Goal: Task Accomplishment & Management: Use online tool/utility

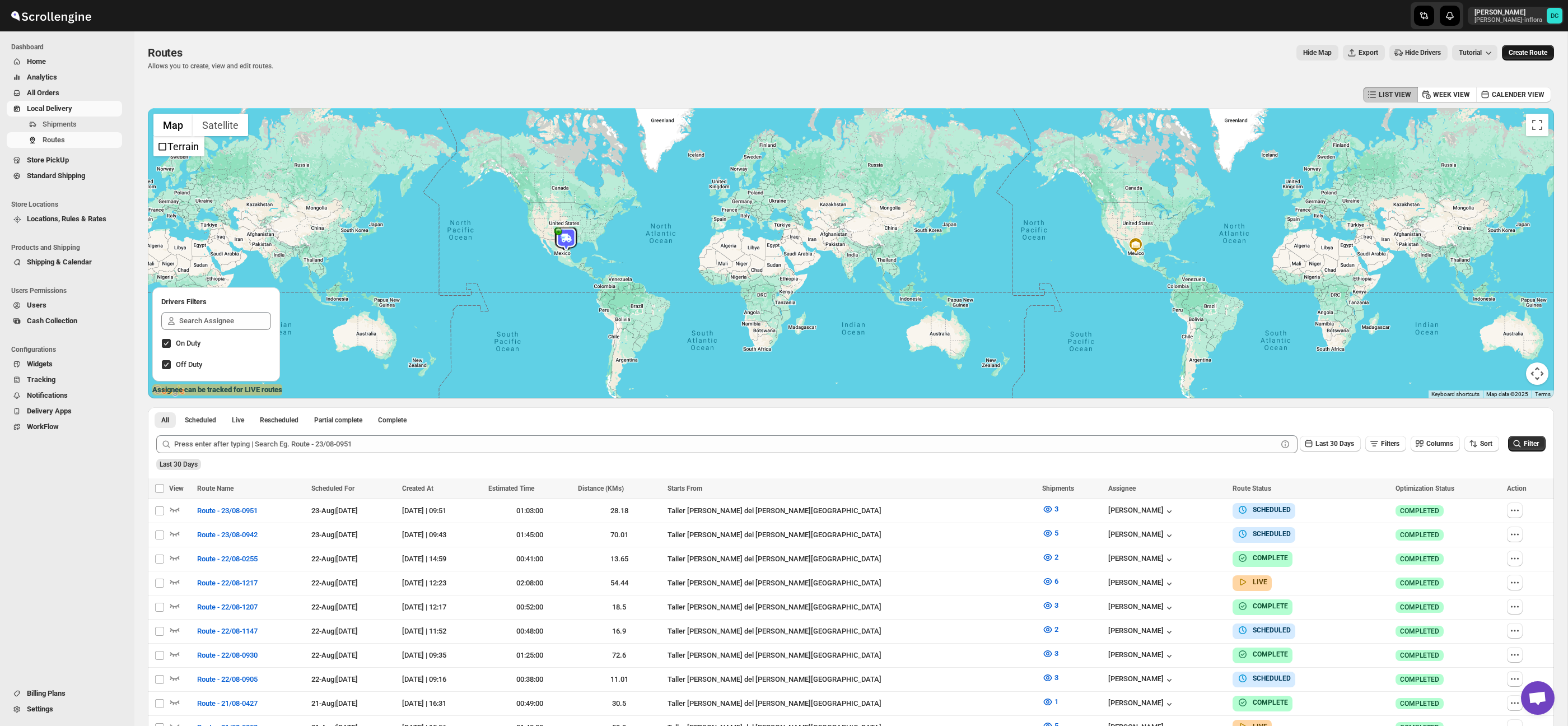
click at [1537, 58] on button "Create Route" at bounding box center [1528, 53] width 52 height 16
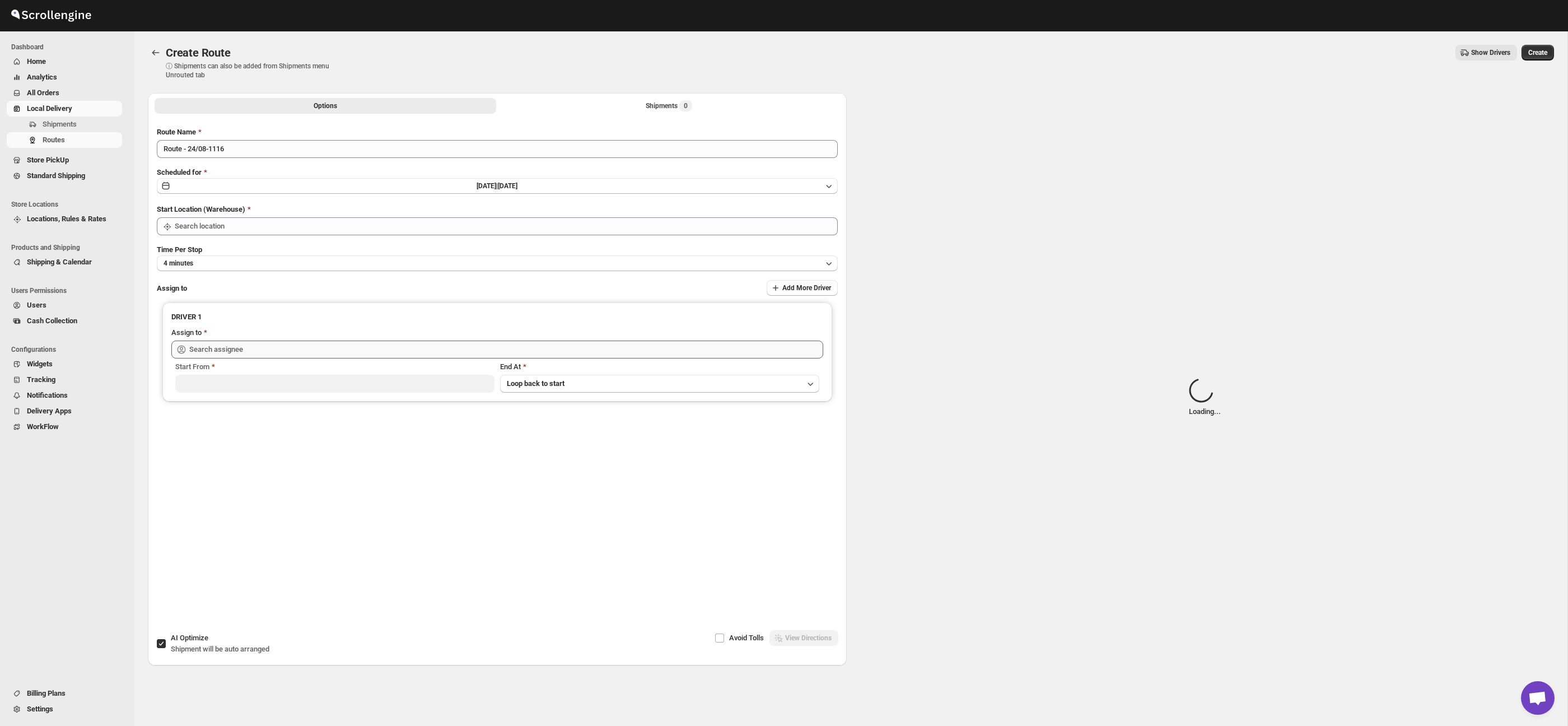
type input "Taller [PERSON_NAME] del [PERSON_NAME][GEOGRAPHIC_DATA]"
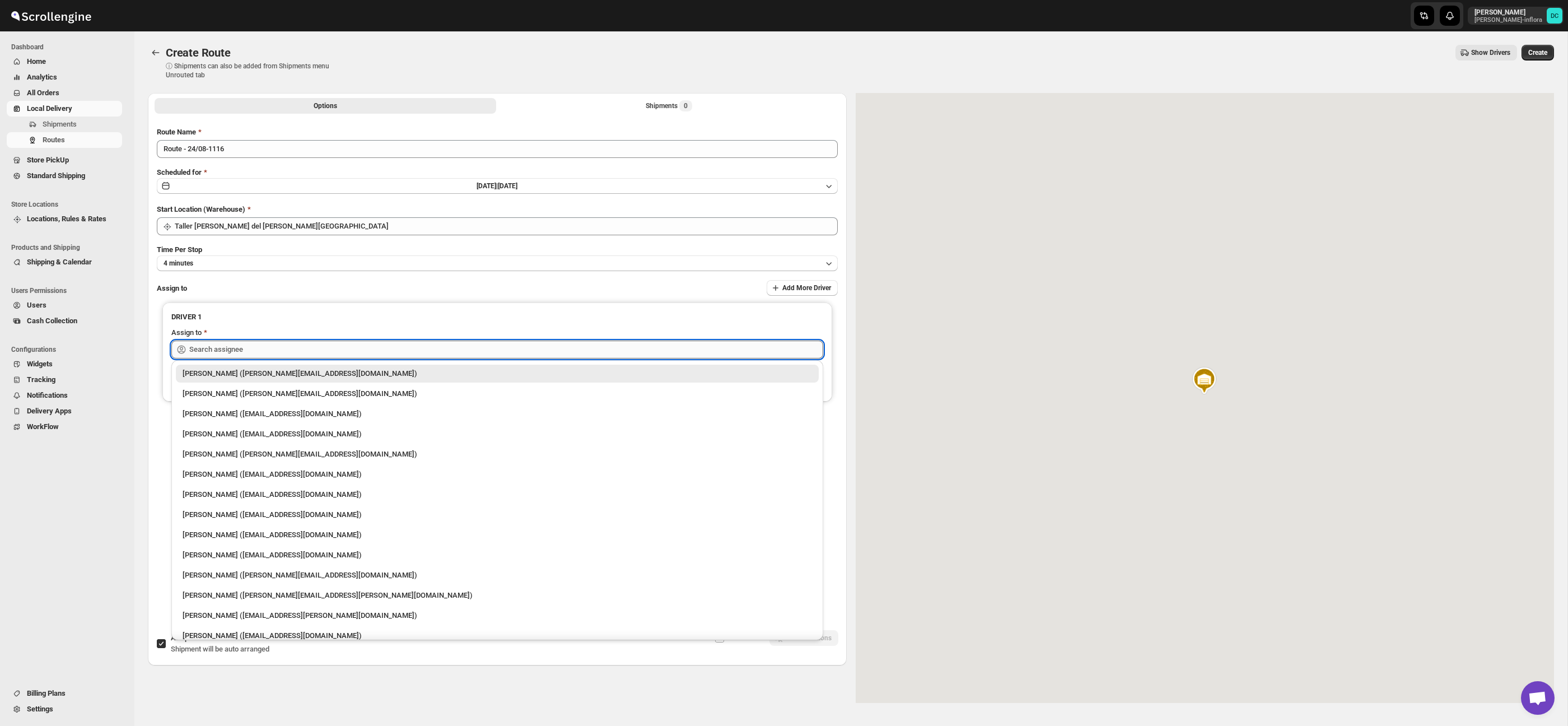
click at [448, 349] on input "text" at bounding box center [506, 350] width 634 height 18
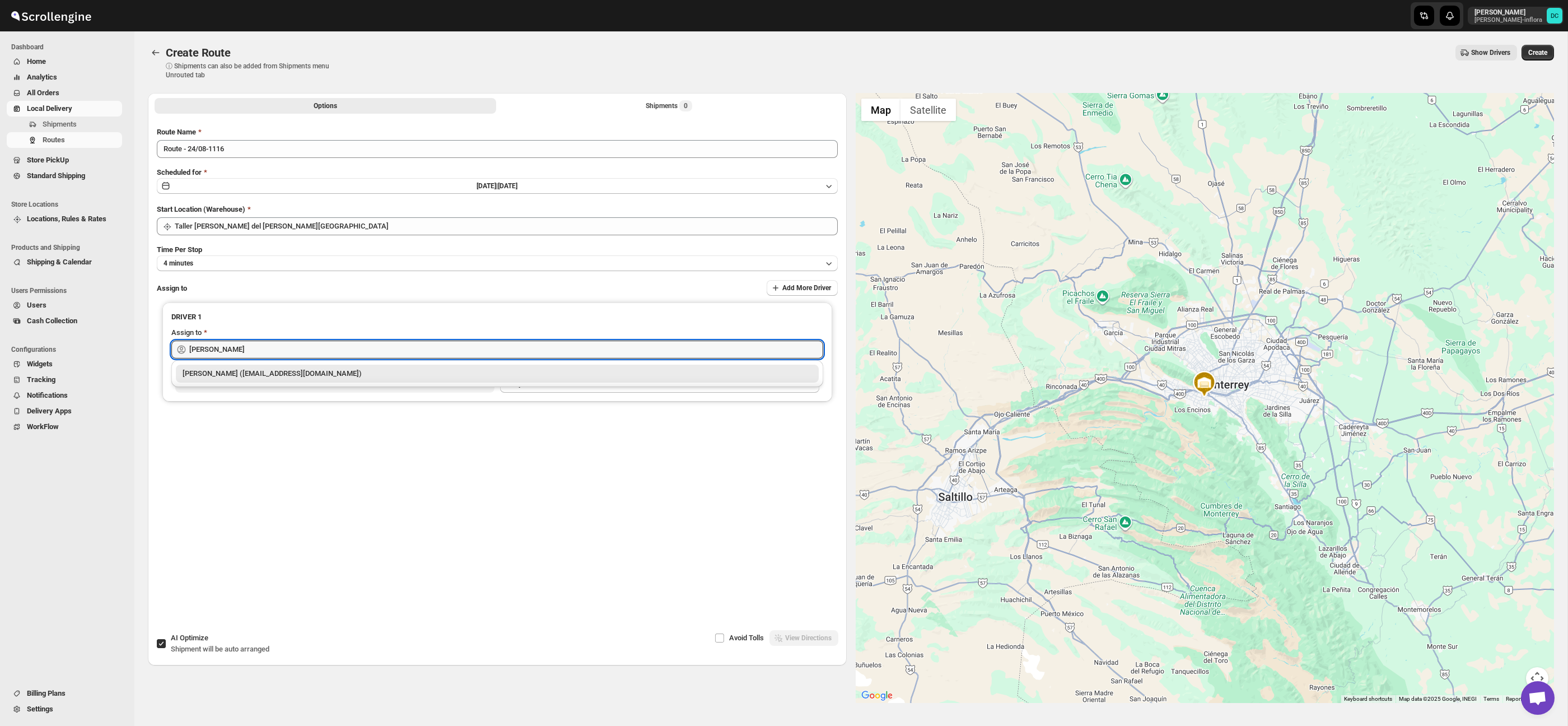
click at [431, 369] on div "[PERSON_NAME] ([EMAIL_ADDRESS][DOMAIN_NAME])" at bounding box center [497, 373] width 629 height 11
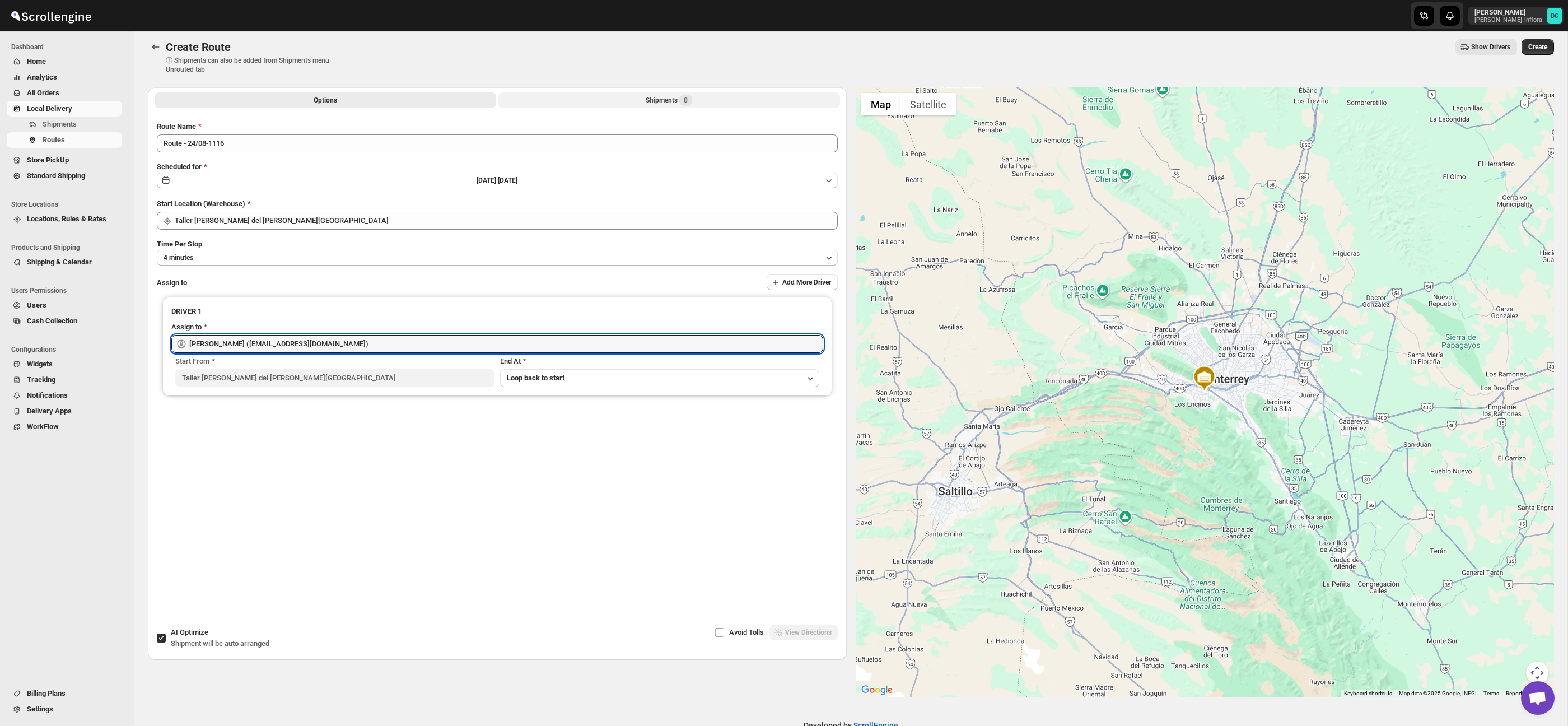
type input "[PERSON_NAME] ([EMAIL_ADDRESS][DOMAIN_NAME])"
click at [576, 107] on button "Shipments 0" at bounding box center [669, 101] width 342 height 16
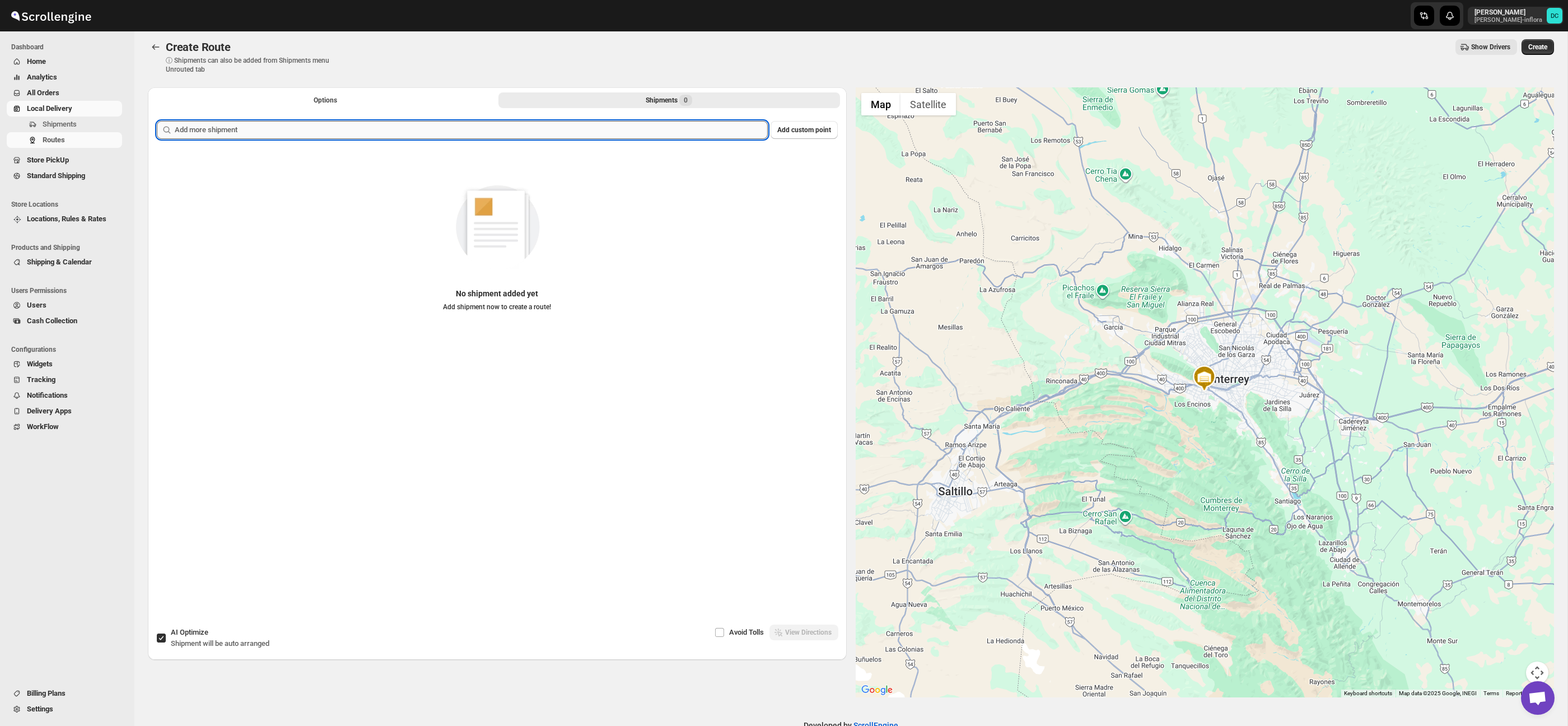
click at [519, 135] on input "text" at bounding box center [471, 130] width 593 height 18
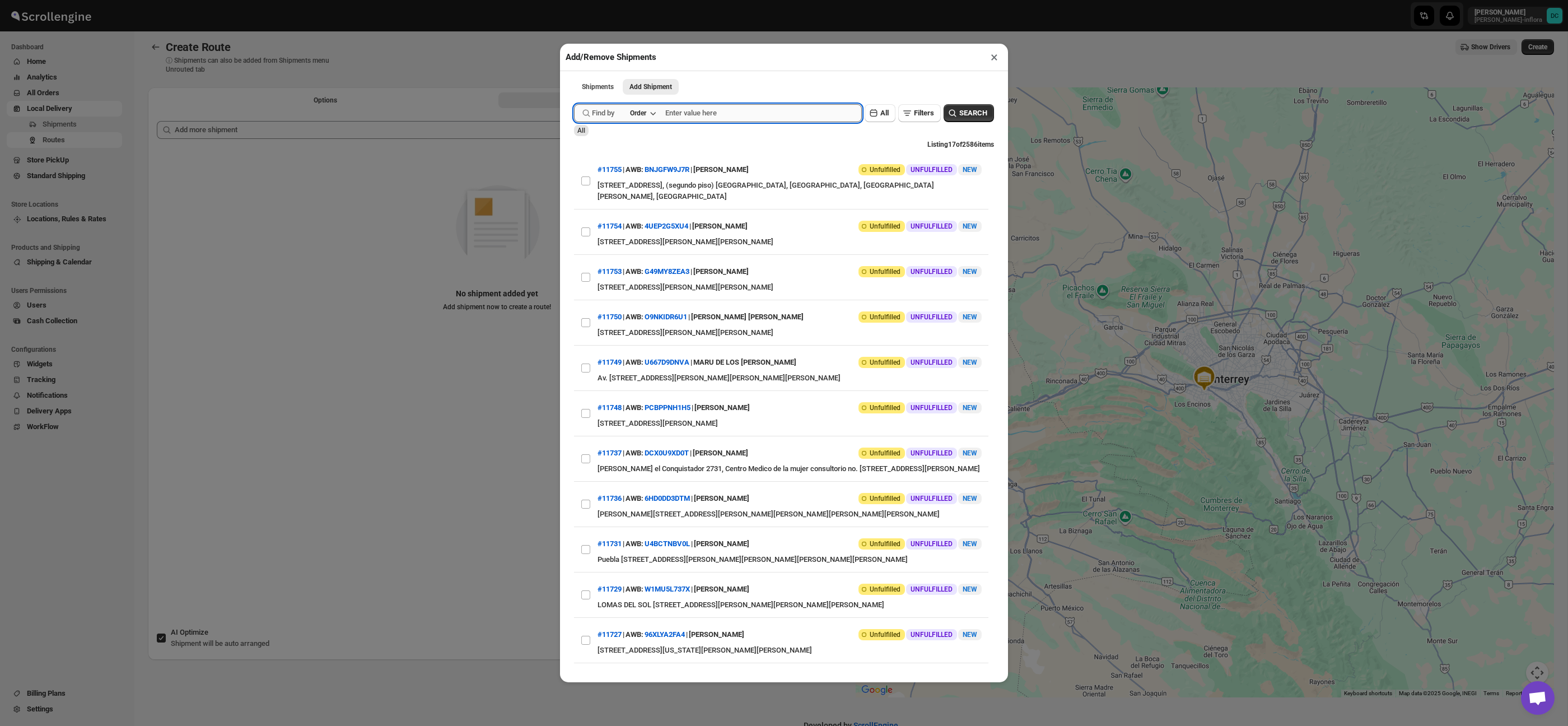
click at [827, 119] on input "text" at bounding box center [763, 113] width 196 height 18
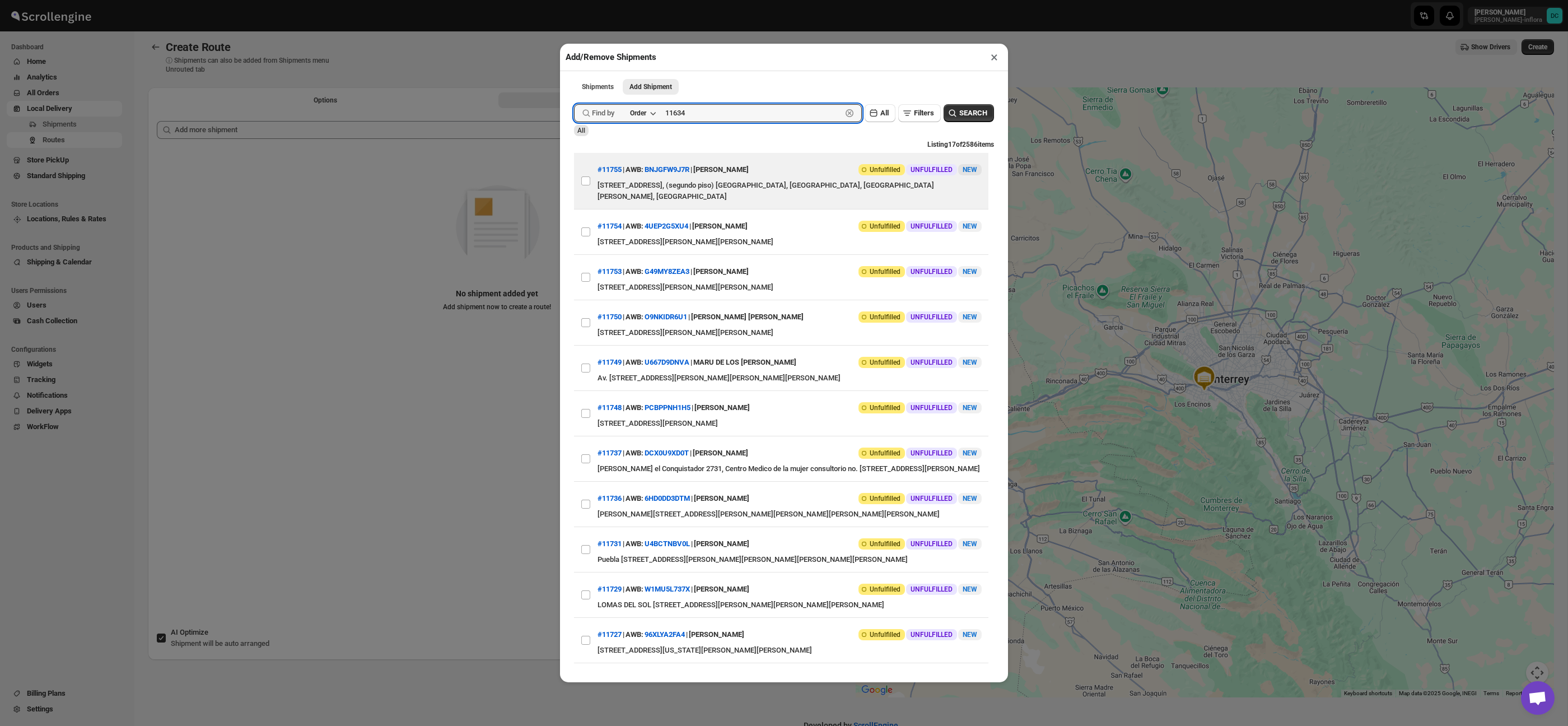
type input "11634"
click at [574, 0] on button "Submit" at bounding box center [590, 6] width 32 height 12
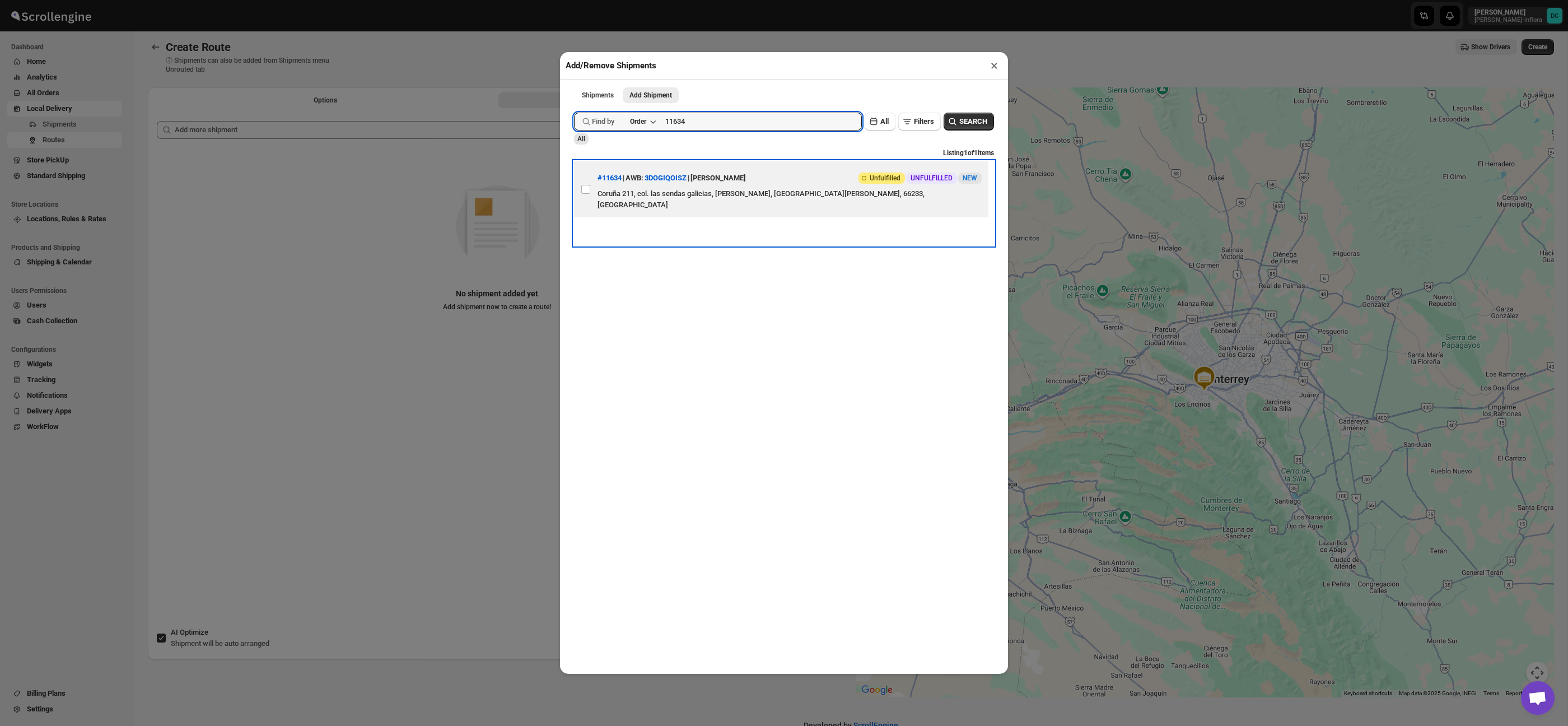
click at [746, 172] on div "[PERSON_NAME]" at bounding box center [718, 178] width 56 height 21
checkbox input "true"
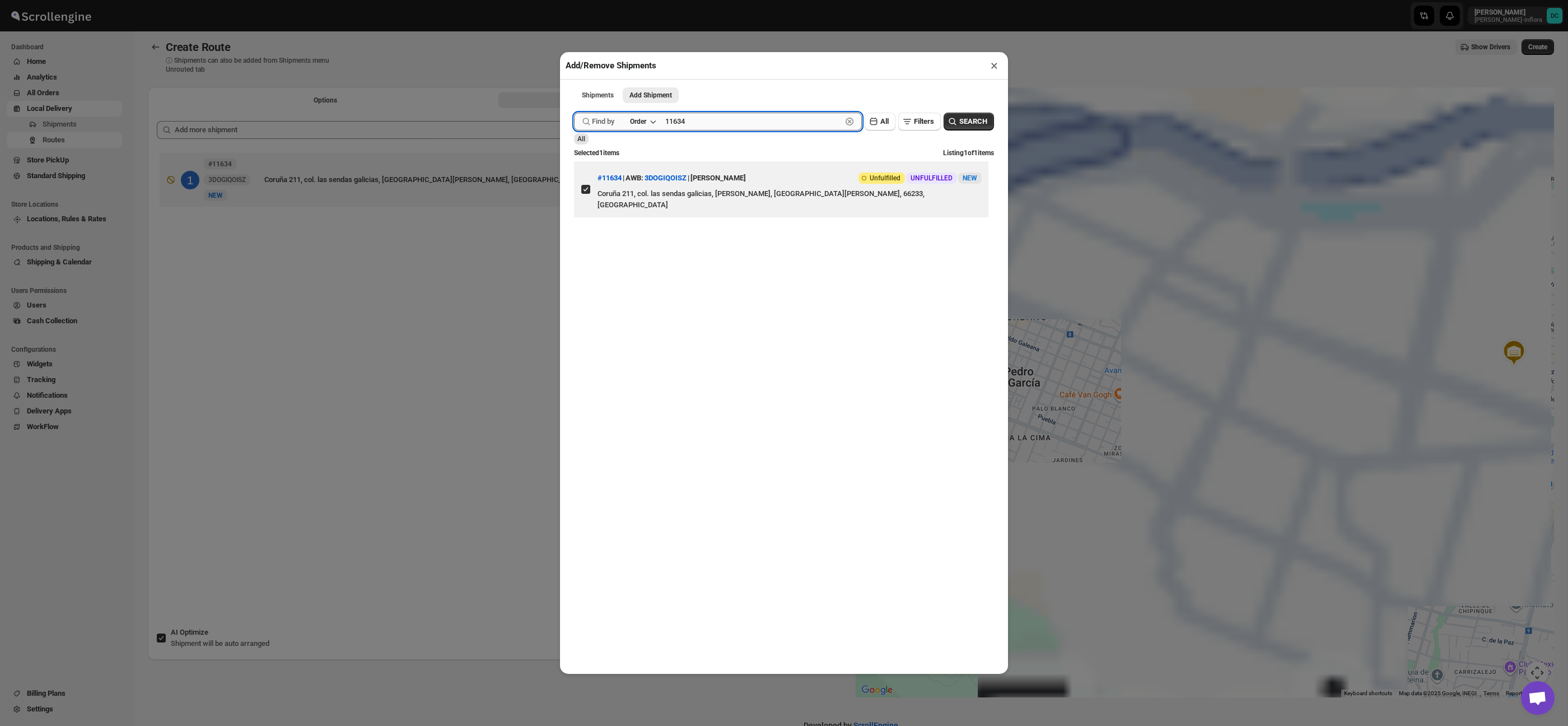
click at [748, 115] on input "11634" at bounding box center [753, 121] width 177 height 18
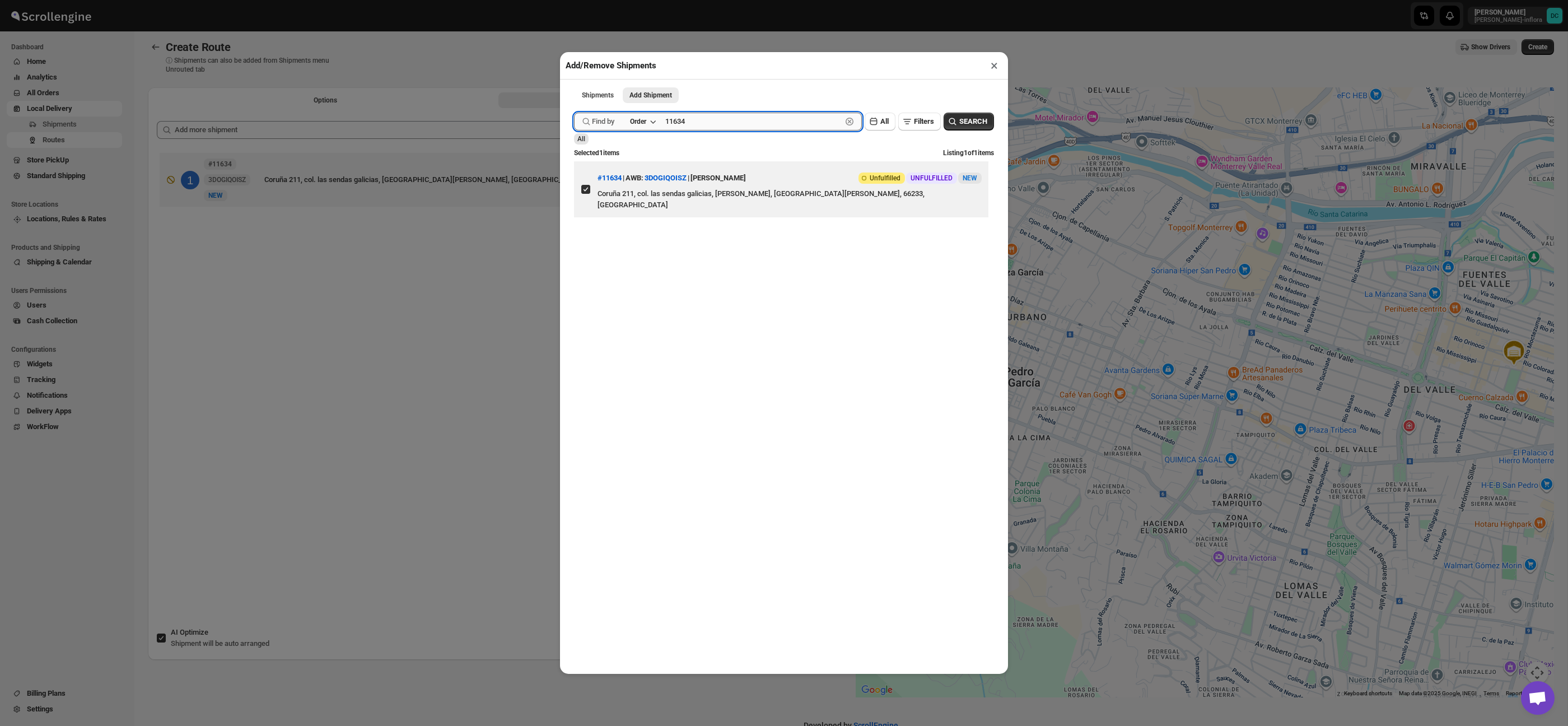
click at [770, 120] on input "11634" at bounding box center [753, 121] width 177 height 18
type input "11714"
click at [963, 117] on span "SEARCH" at bounding box center [973, 121] width 28 height 11
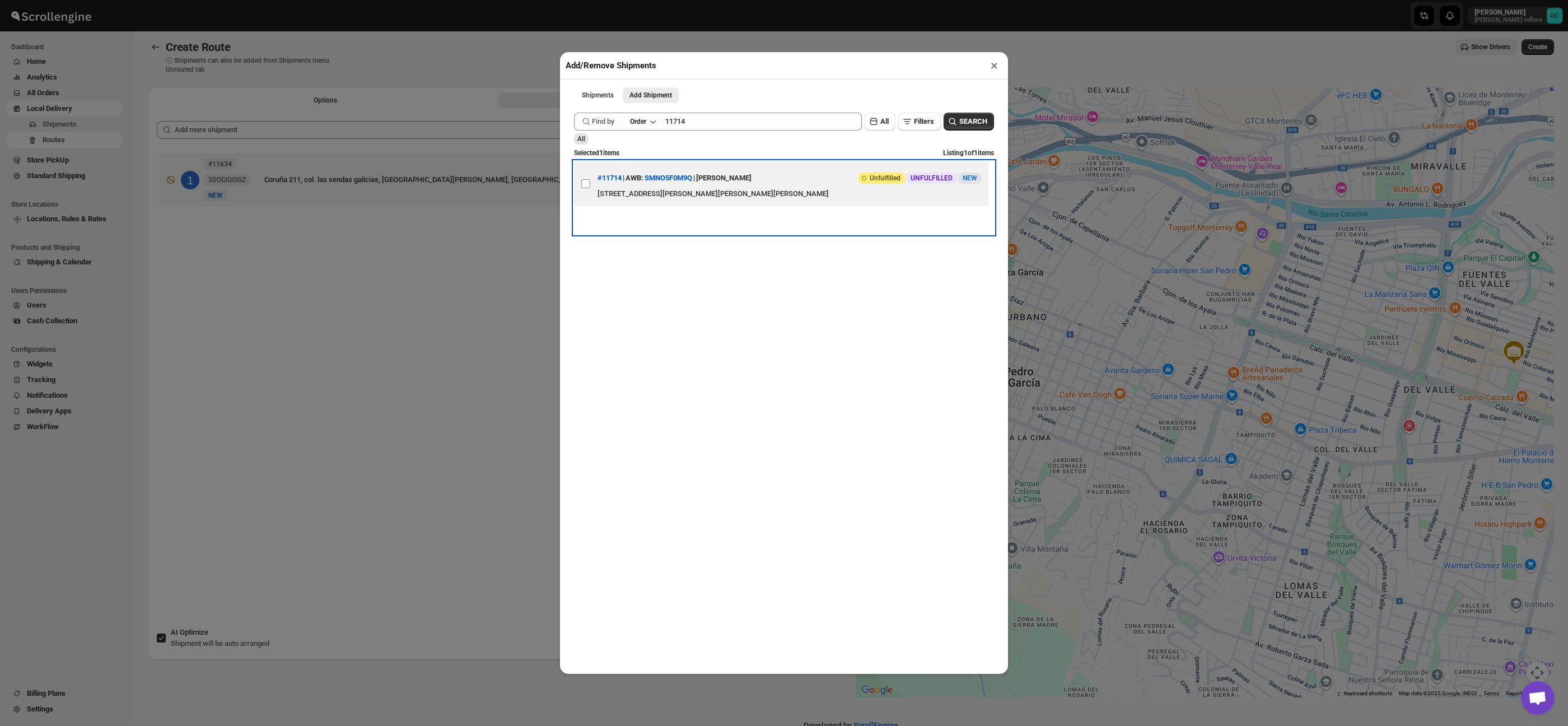
click at [589, 178] on label "View details for 68a7894afc41024ff29cfcf4" at bounding box center [586, 184] width 23 height 45
click at [589, 179] on input "View details for 68a7894afc41024ff29cfcf4" at bounding box center [585, 183] width 9 height 9
checkbox input "true"
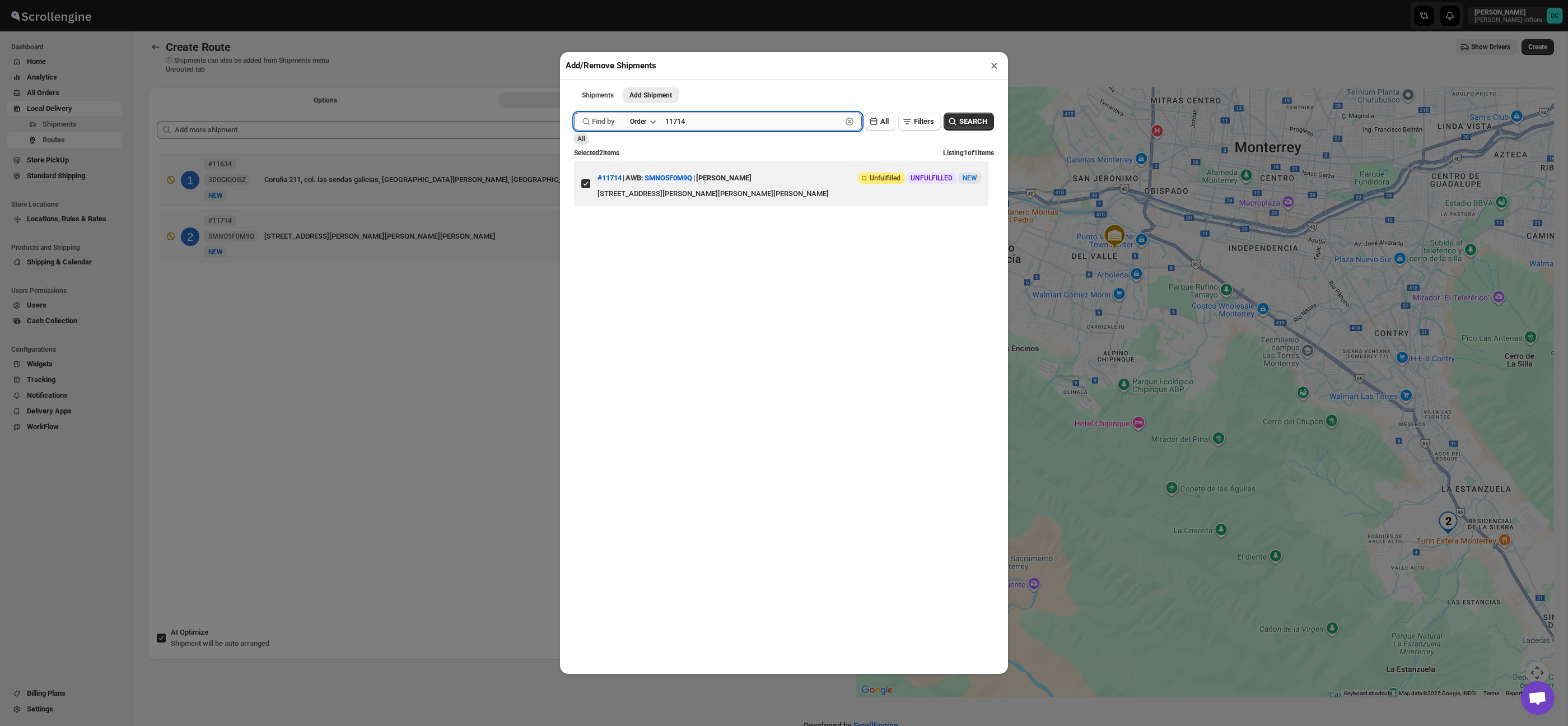
click at [711, 125] on input "11714" at bounding box center [753, 121] width 177 height 18
type input "11722"
click at [574, 0] on button "Submit" at bounding box center [590, 6] width 32 height 12
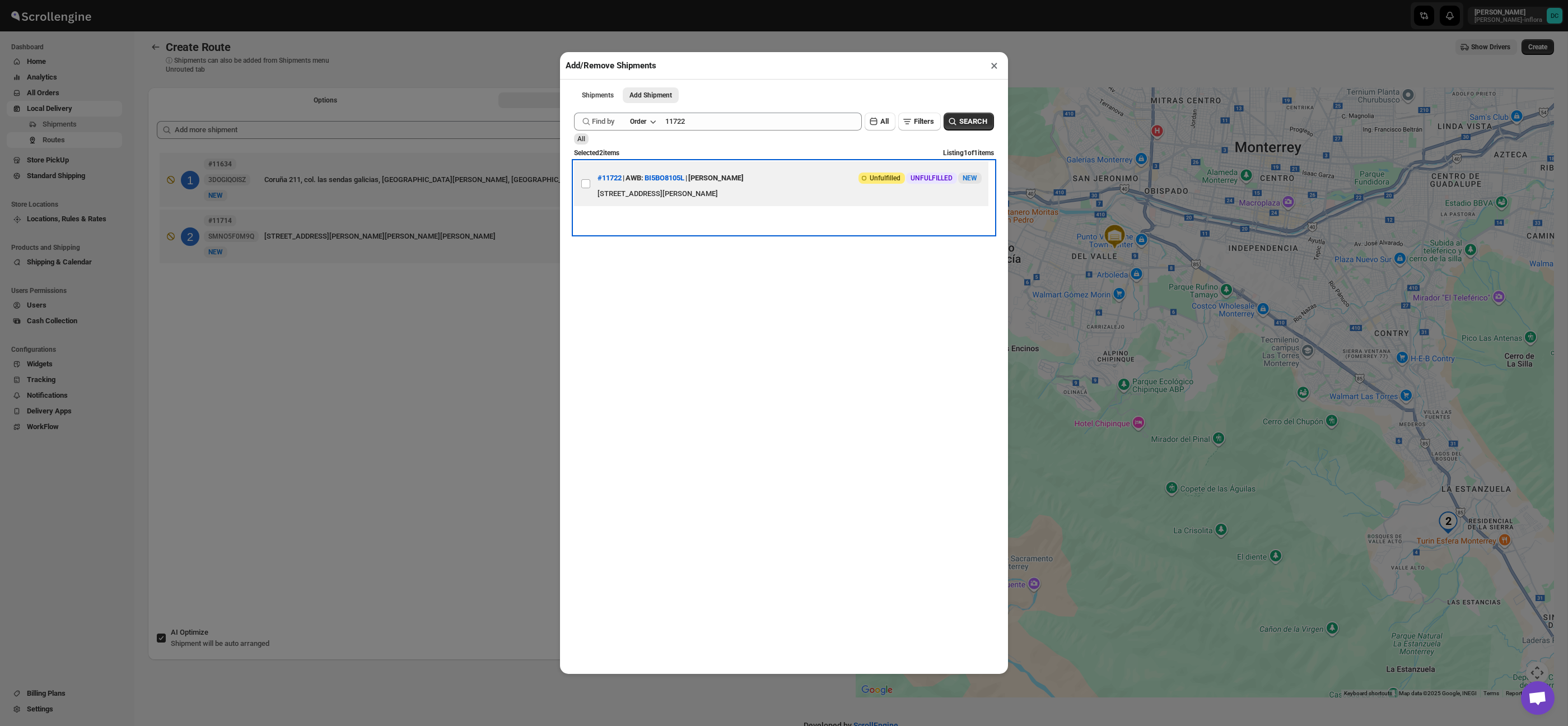
click at [753, 192] on div "[STREET_ADDRESS][PERSON_NAME]" at bounding box center [789, 193] width 384 height 11
checkbox input "true"
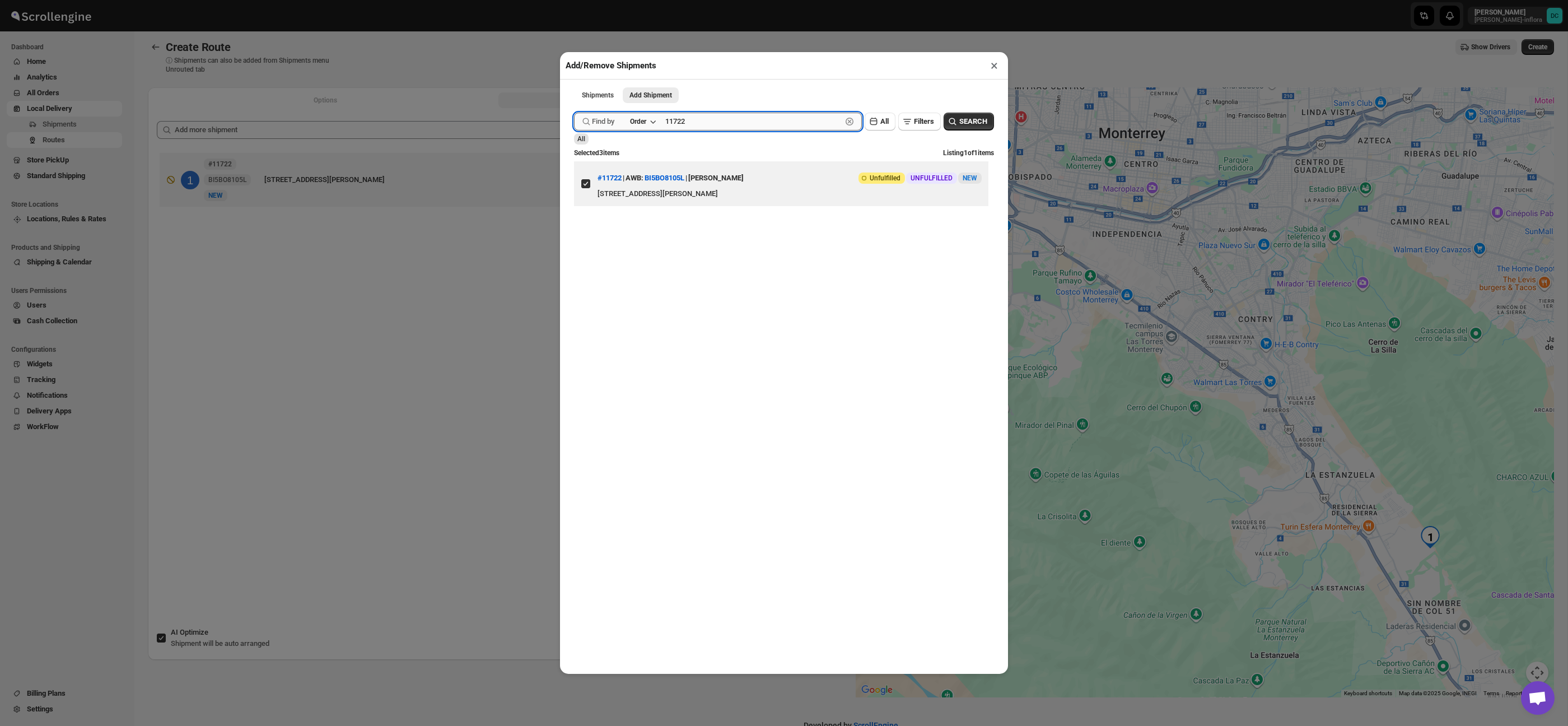
click at [762, 125] on input "11722" at bounding box center [753, 121] width 177 height 18
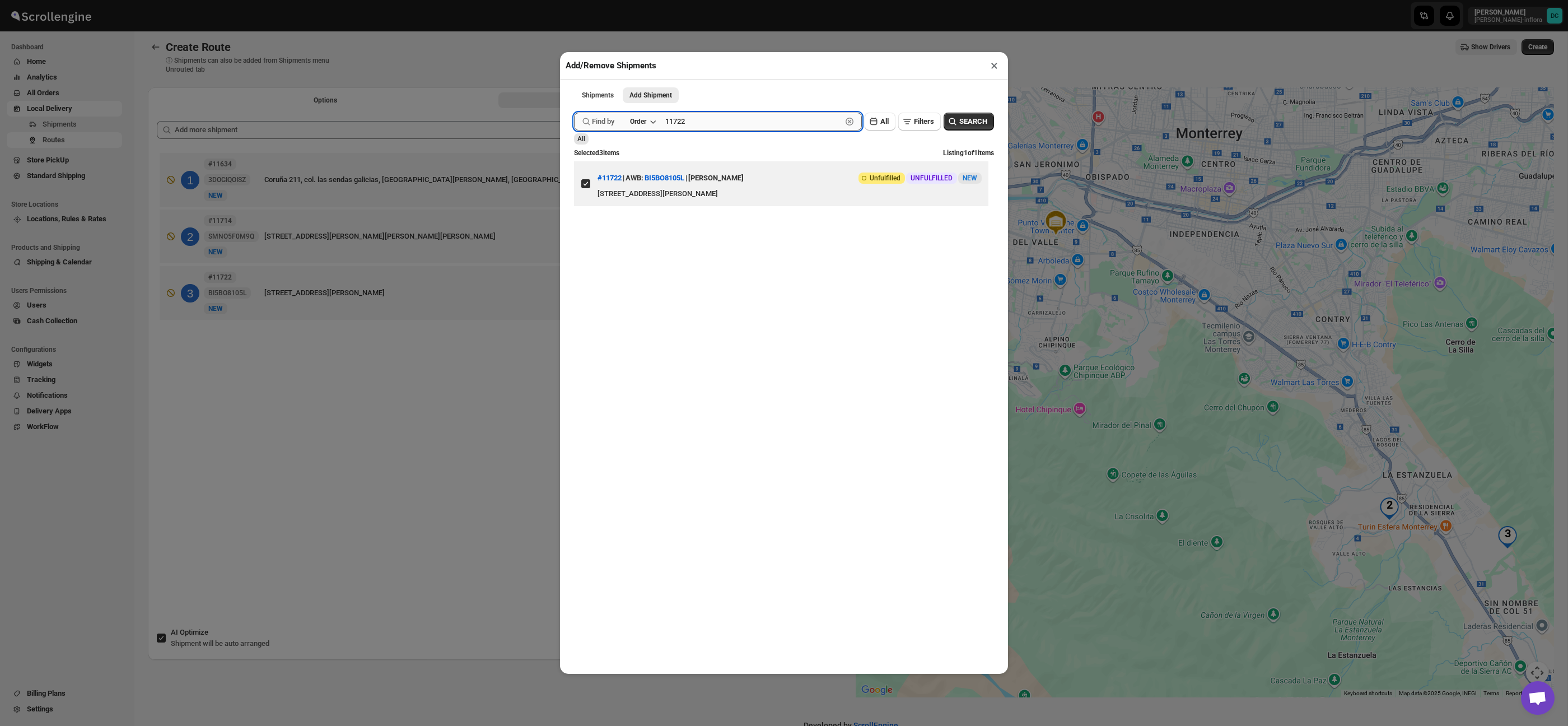
click at [762, 125] on input "11722" at bounding box center [753, 121] width 177 height 18
type input "11724"
click at [574, 0] on button "Submit" at bounding box center [590, 6] width 32 height 12
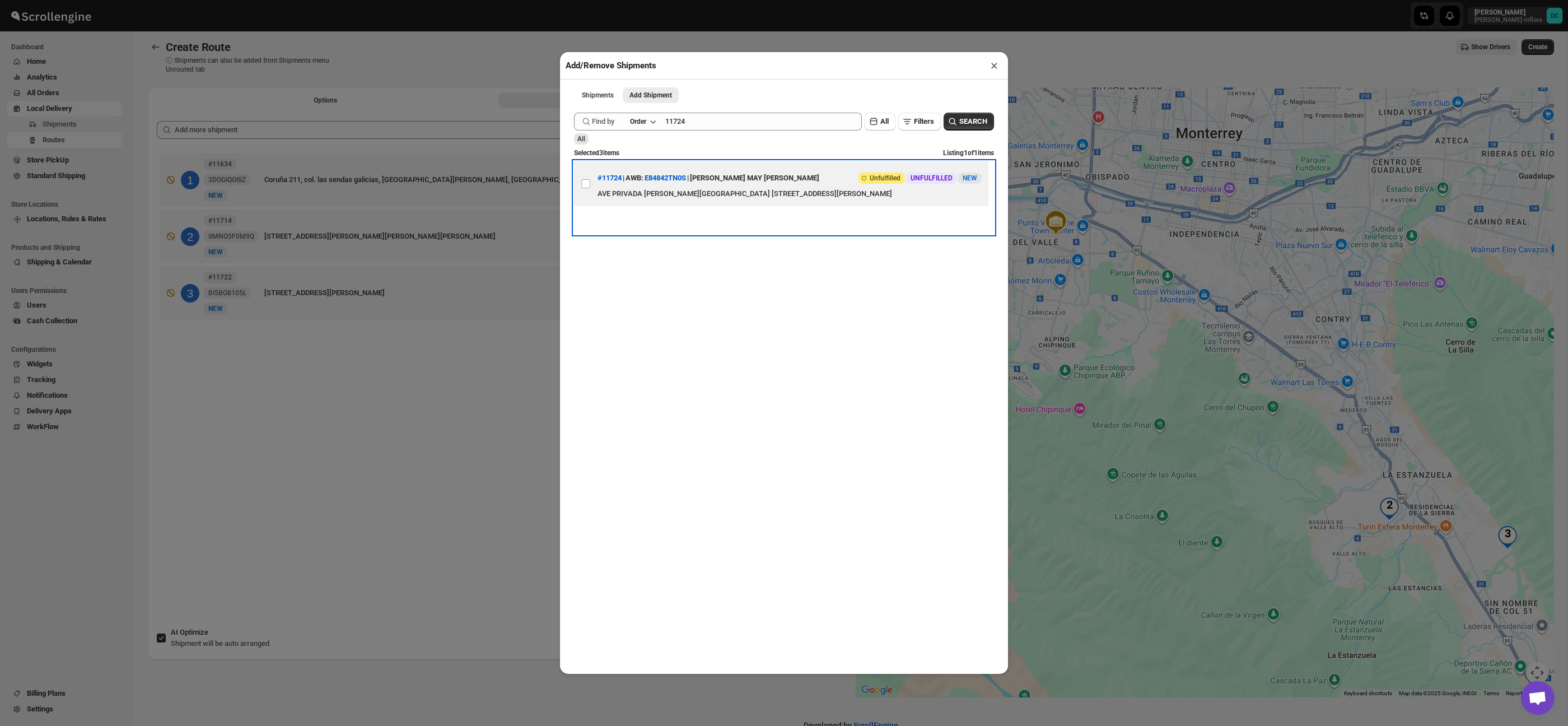
click at [639, 183] on span "AWB:" at bounding box center [634, 178] width 18 height 11
checkbox input "true"
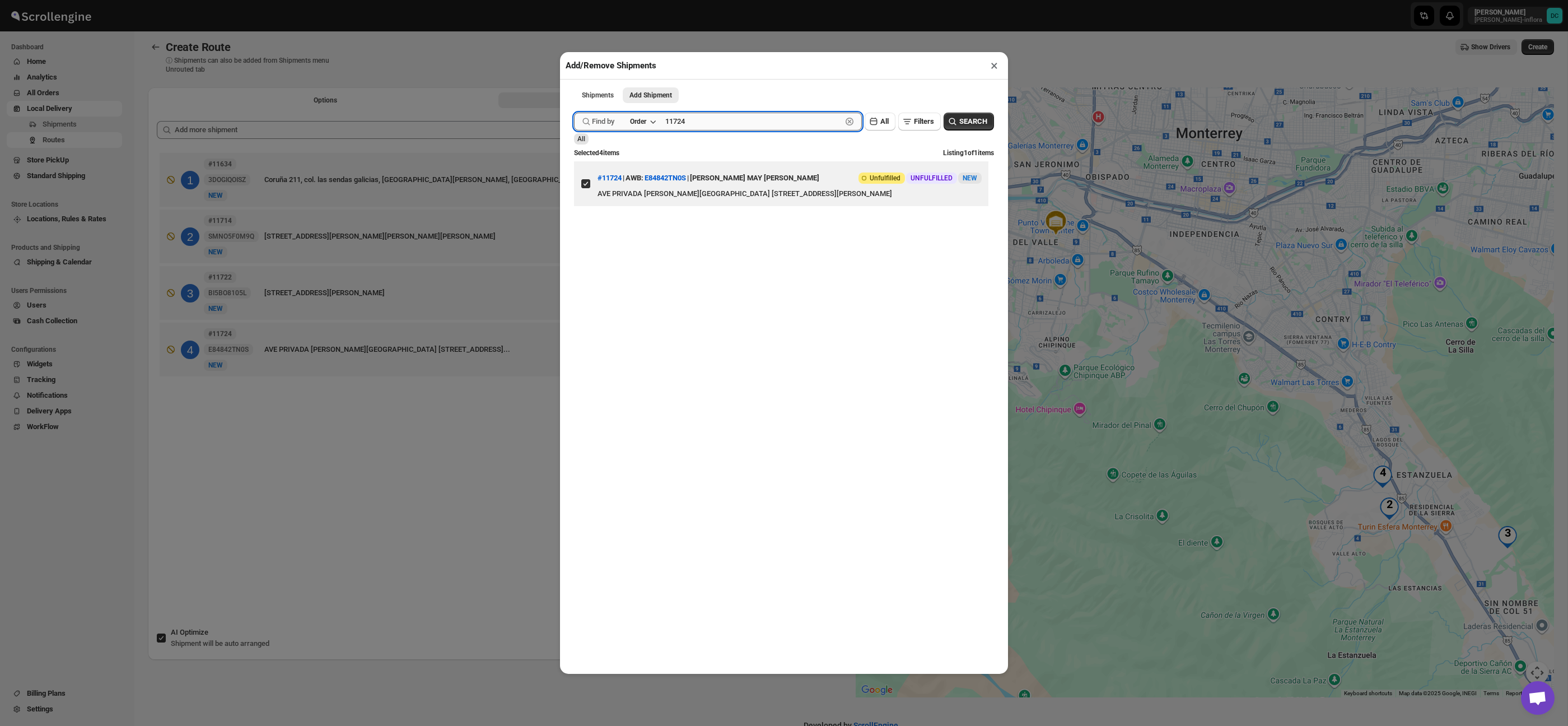
click at [707, 125] on input "11724" at bounding box center [753, 121] width 177 height 18
type input "11749"
click at [574, 0] on button "Submit" at bounding box center [590, 6] width 32 height 12
click at [679, 180] on button "U667D9DNVA" at bounding box center [667, 178] width 45 height 9
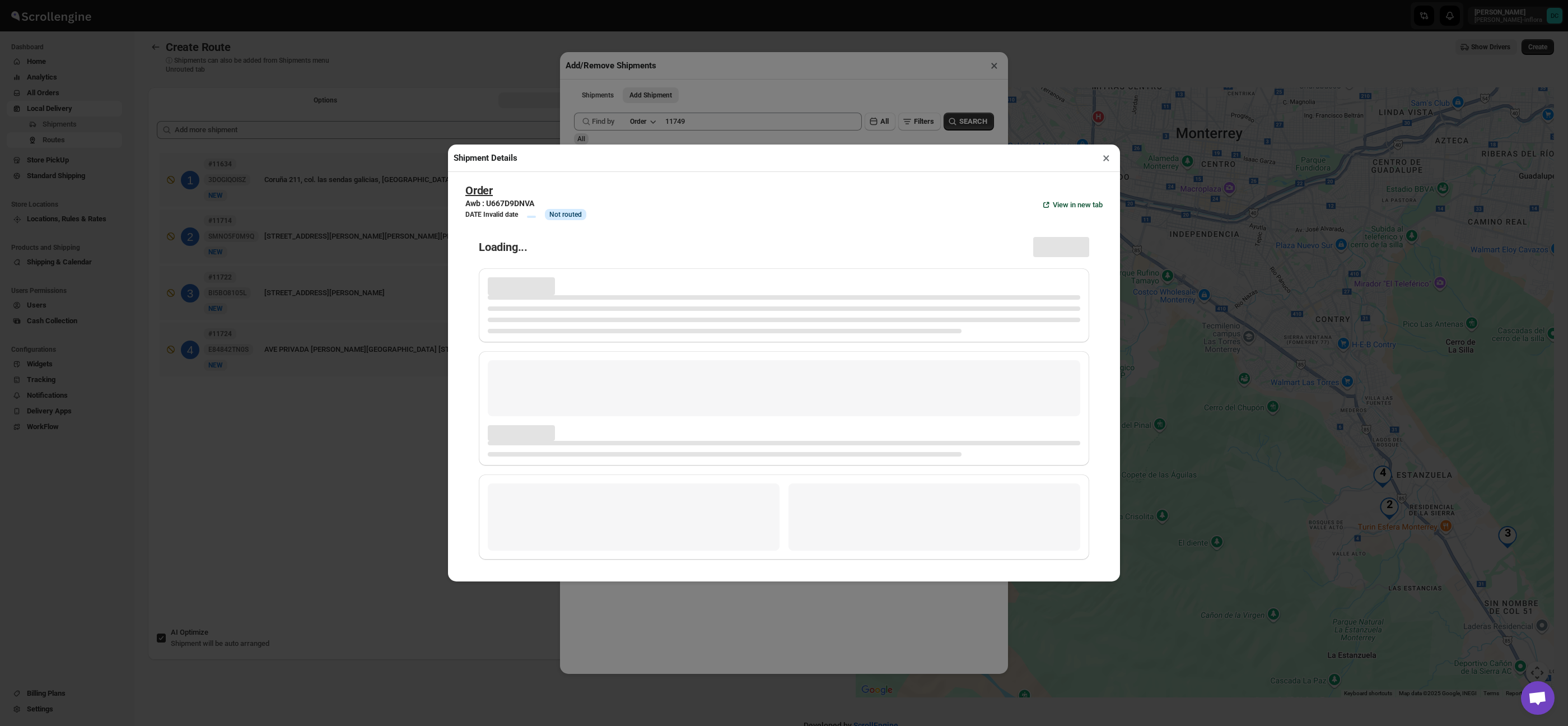
click at [1108, 160] on button "×" at bounding box center [1106, 158] width 17 height 16
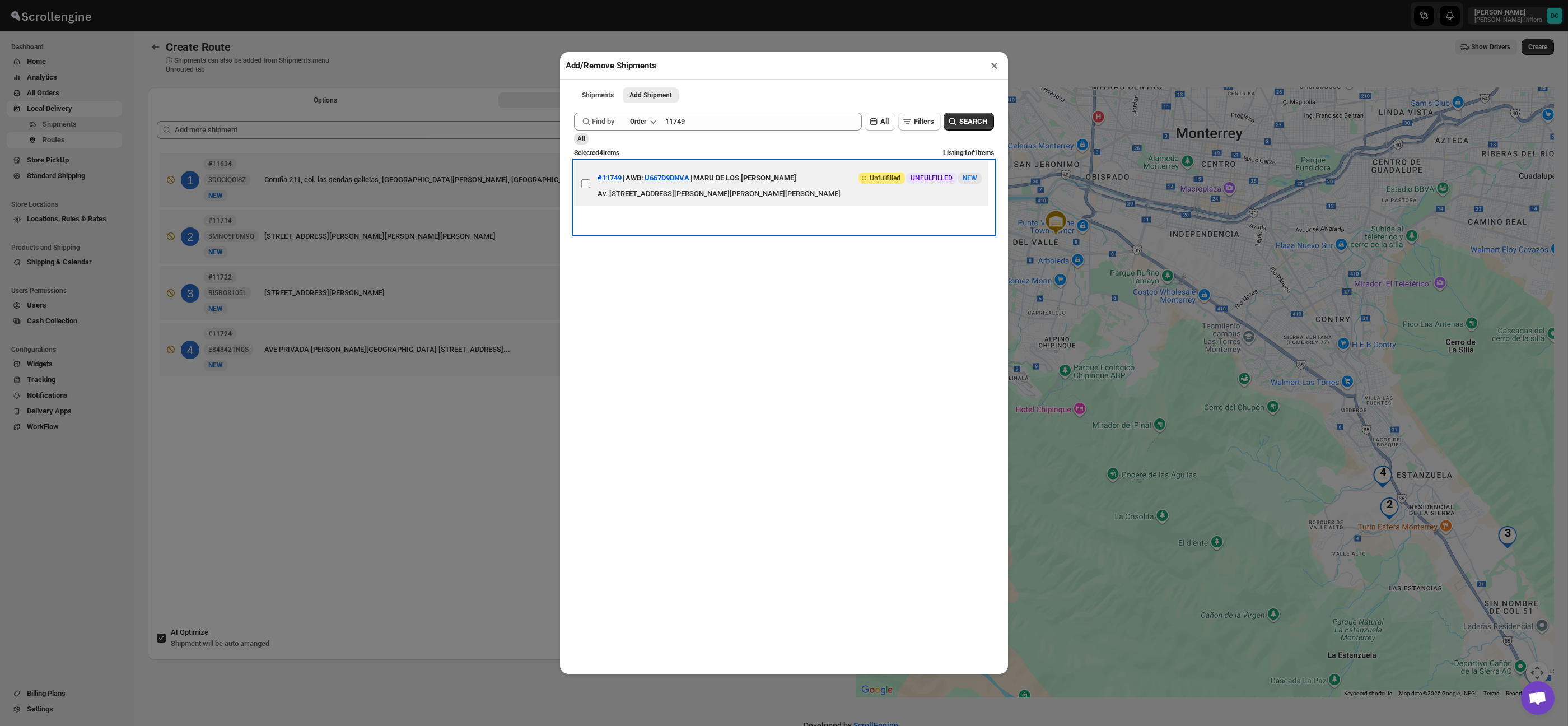
click at [581, 185] on span at bounding box center [586, 184] width 10 height 10
click at [581, 185] on input "View details for 68aa3d4cfc41024ff29d2345" at bounding box center [585, 183] width 9 height 9
checkbox input "true"
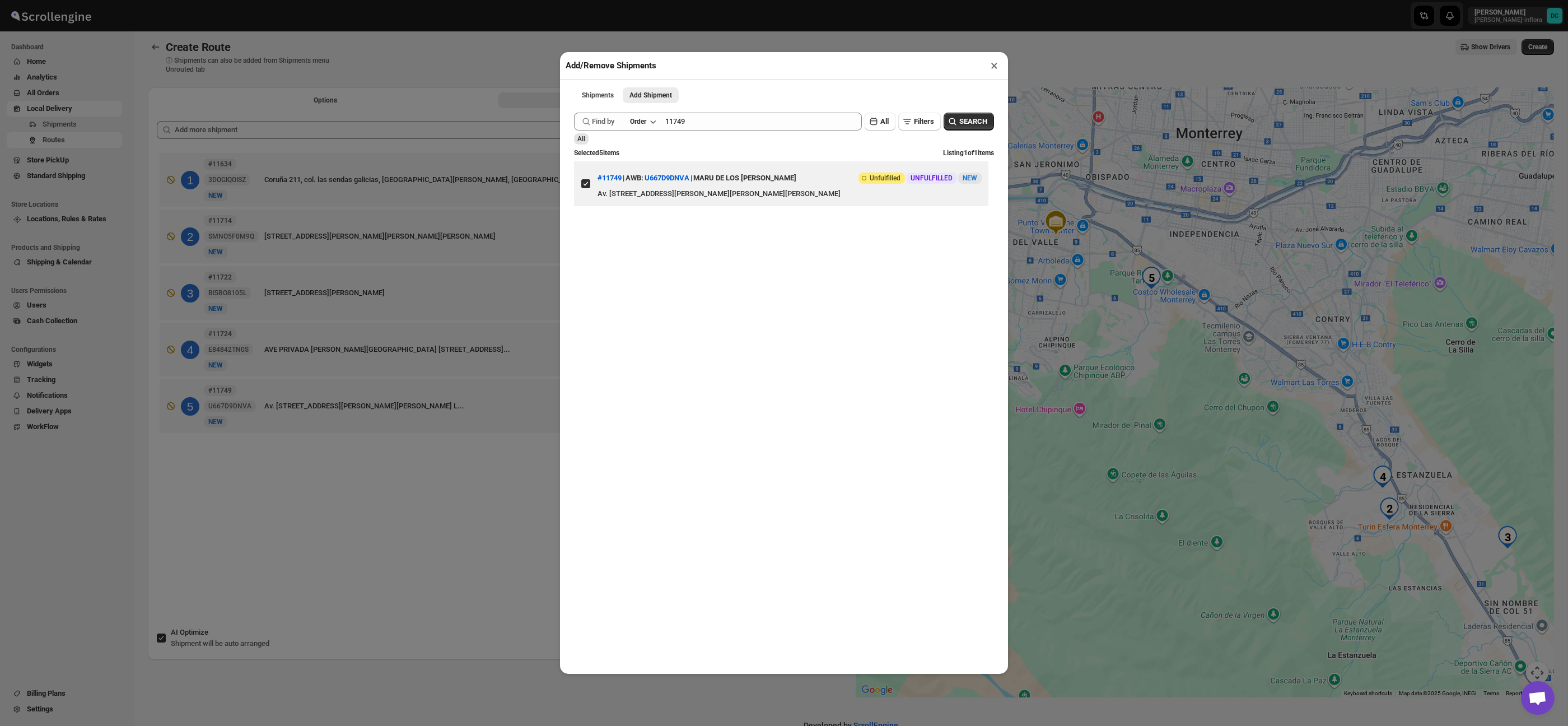
click at [992, 65] on button "×" at bounding box center [995, 65] width 17 height 16
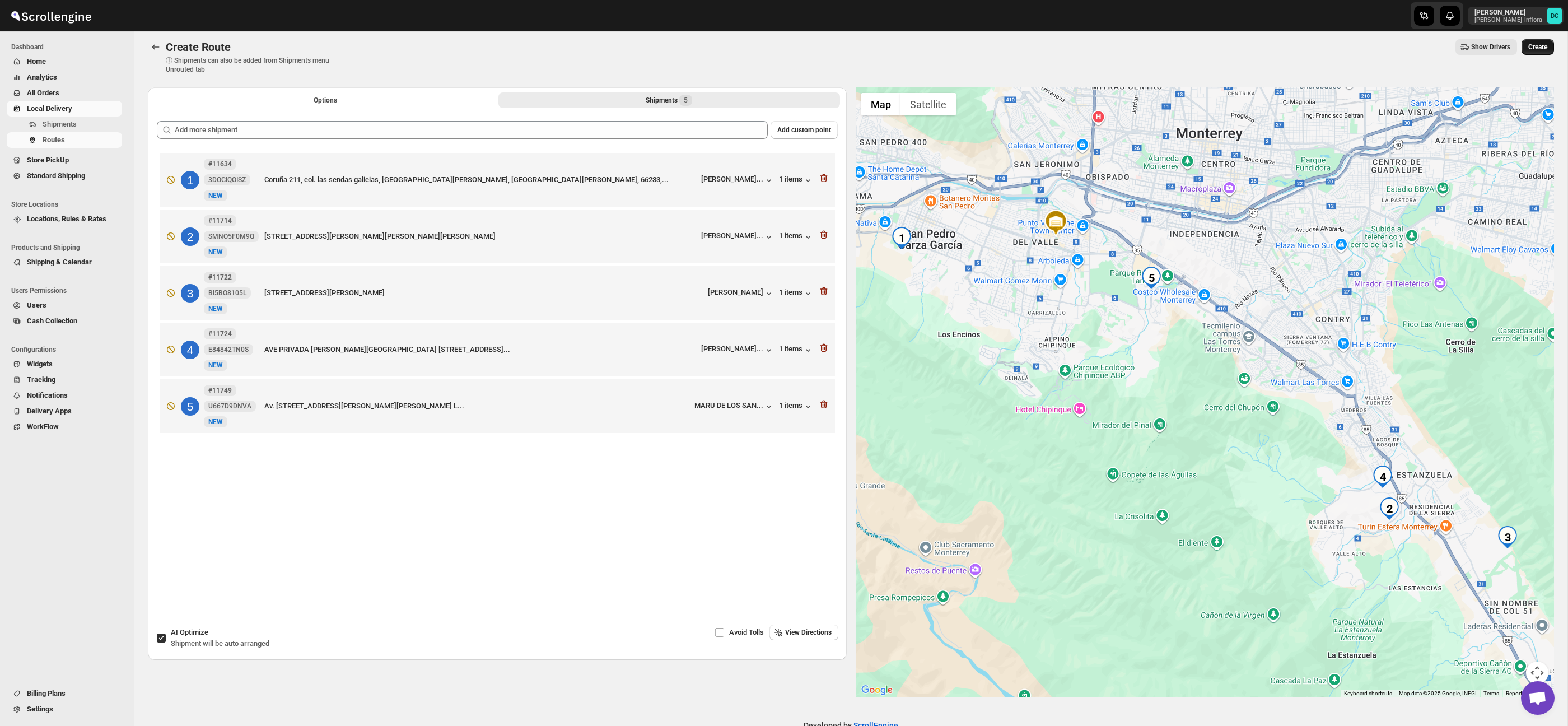
click at [1546, 50] on span "Create" at bounding box center [1538, 47] width 19 height 9
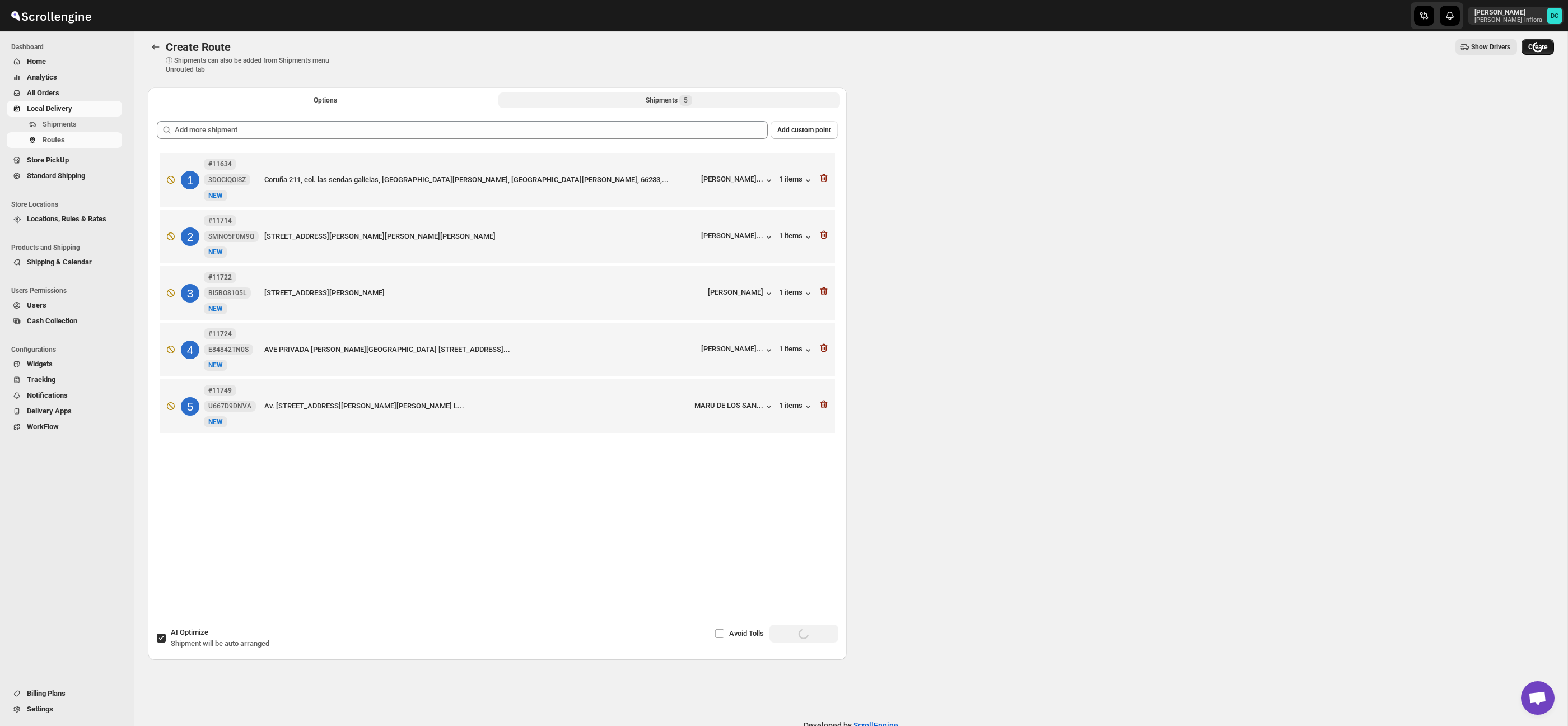
scroll to position [0, 0]
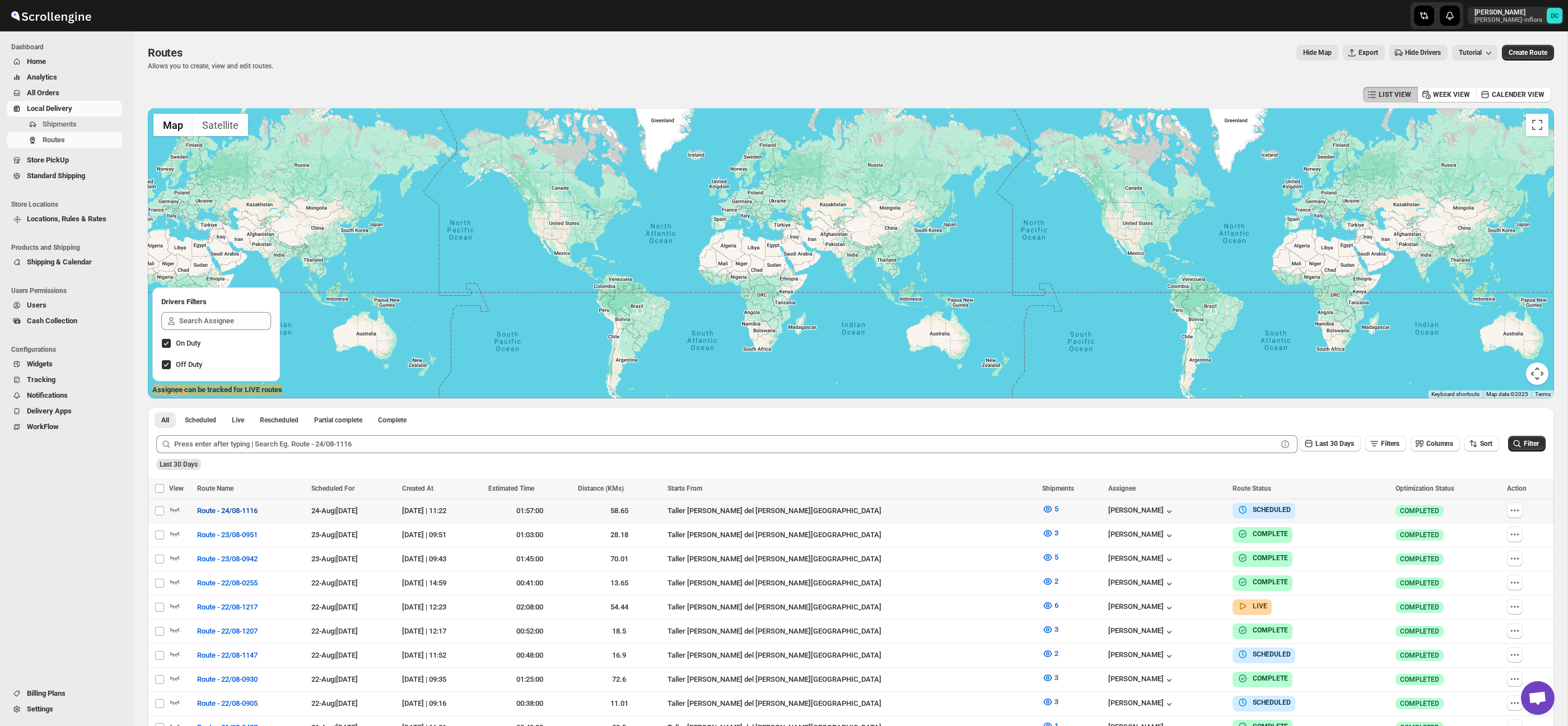
click at [238, 509] on span "Route - 24/08-1116" at bounding box center [228, 510] width 61 height 11
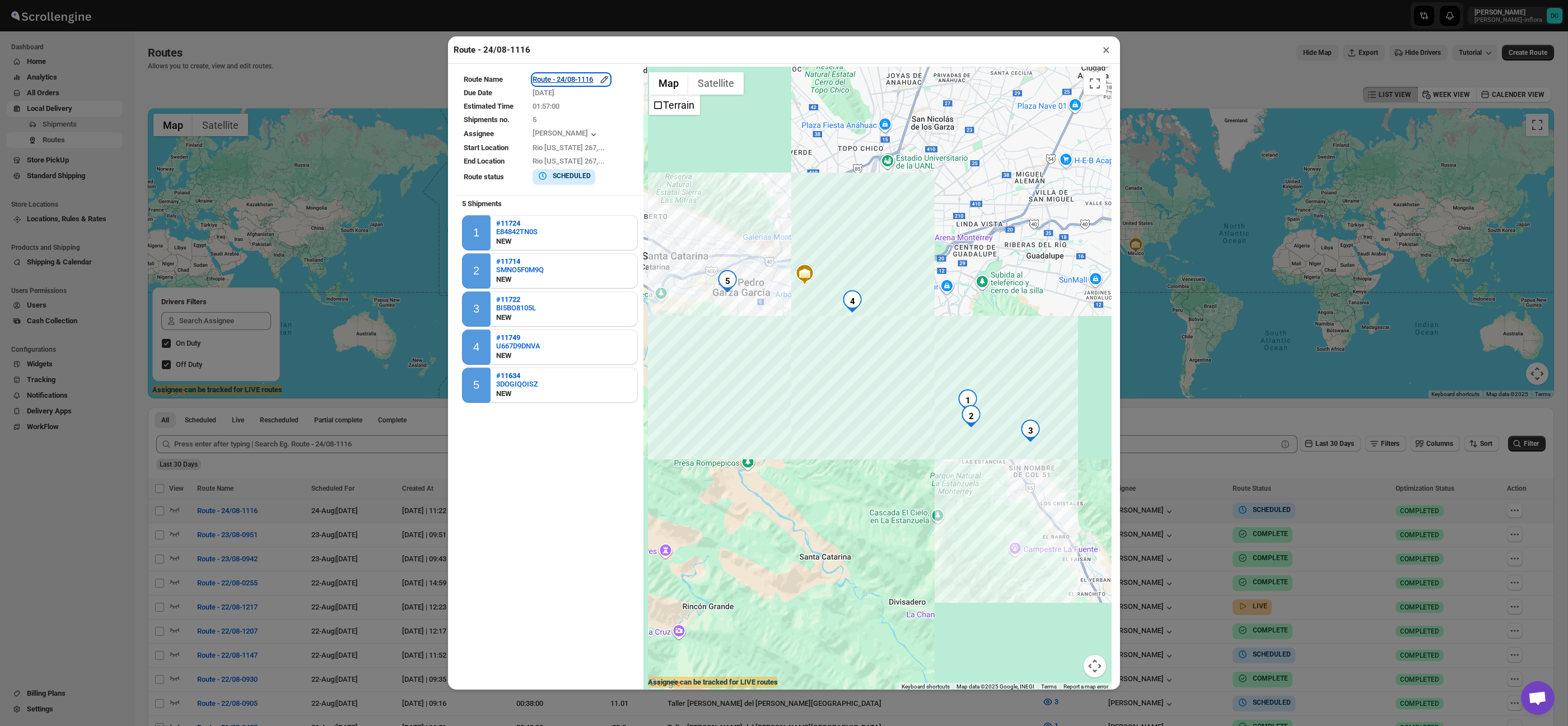
click at [609, 78] on icon "button" at bounding box center [604, 78] width 7 height 7
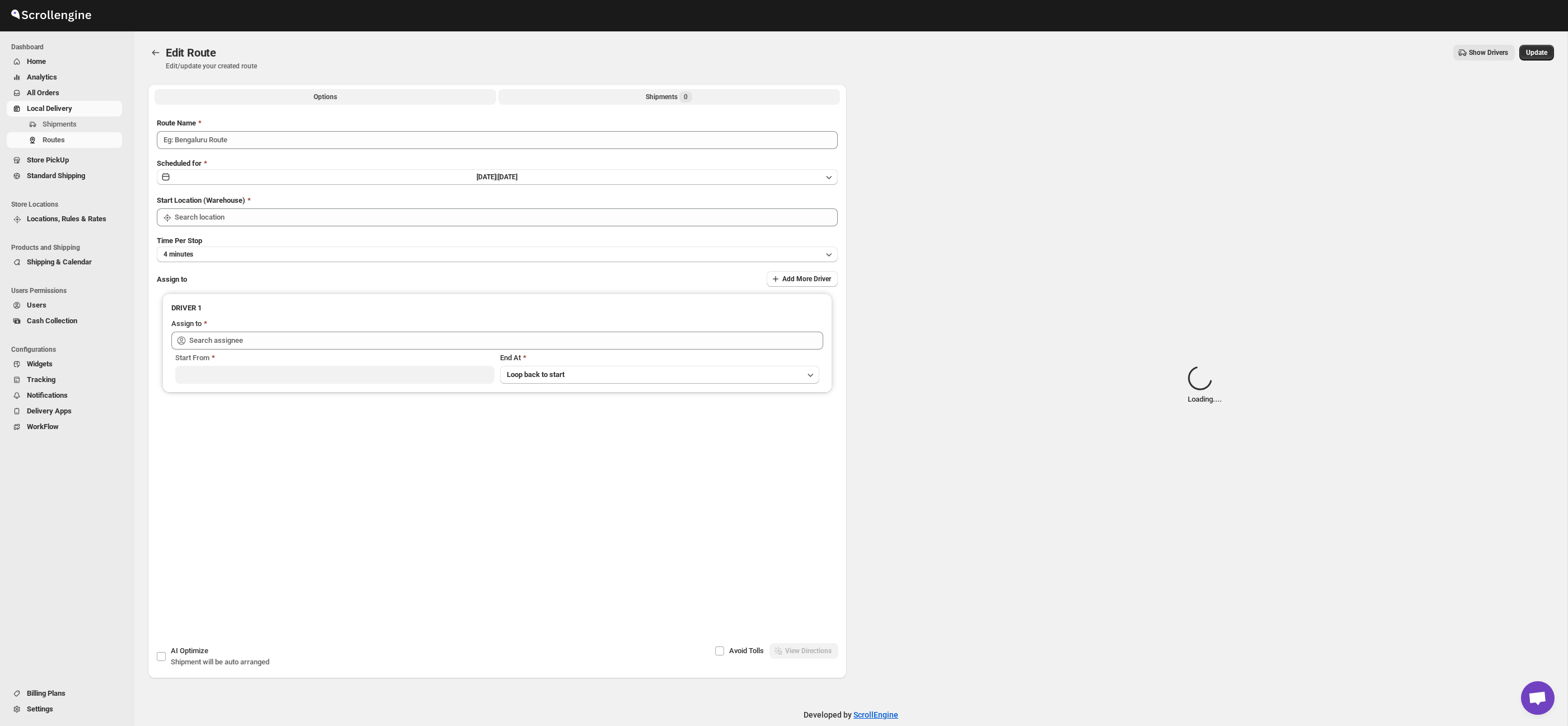
click at [578, 99] on button "Shipments 0" at bounding box center [669, 97] width 342 height 16
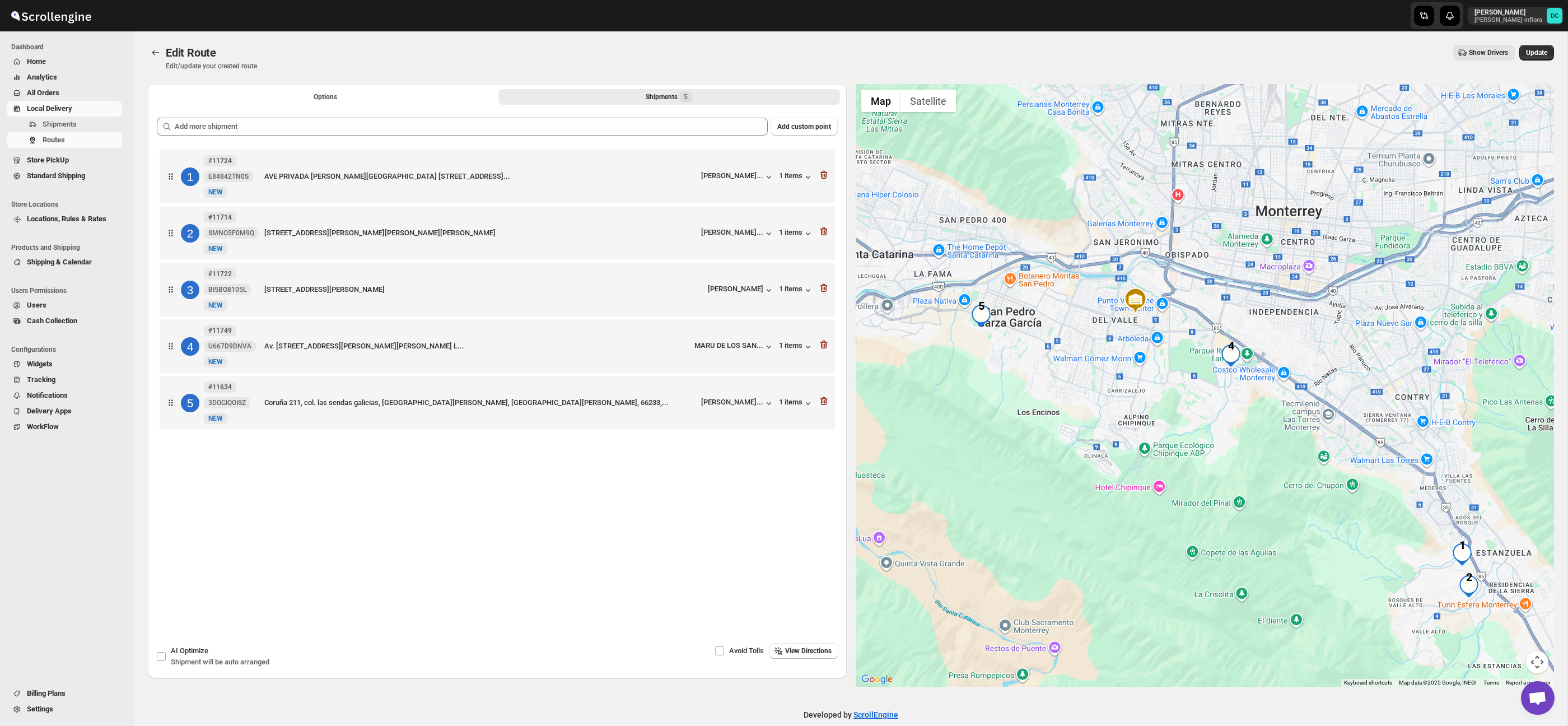
drag, startPoint x: 1019, startPoint y: 299, endPoint x: 949, endPoint y: 228, distance: 99.7
click at [949, 228] on div at bounding box center [1206, 385] width 699 height 603
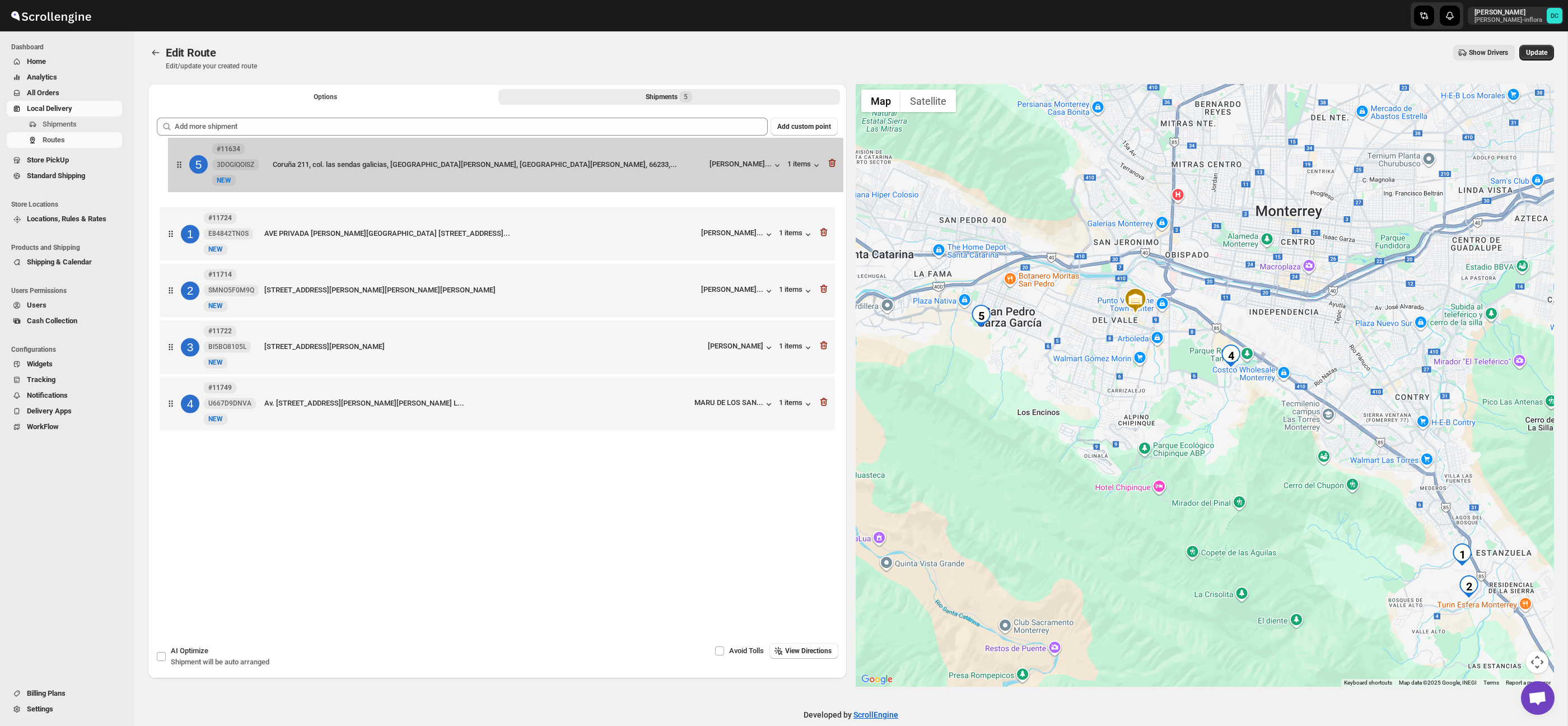
drag, startPoint x: 173, startPoint y: 416, endPoint x: 181, endPoint y: 170, distance: 246.1
click at [181, 170] on div "1 #11724 E84842TN0S [GEOGRAPHIC_DATA] PRIVADA [PERSON_NAME][GEOGRAPHIC_DATA] [S…" at bounding box center [497, 291] width 681 height 289
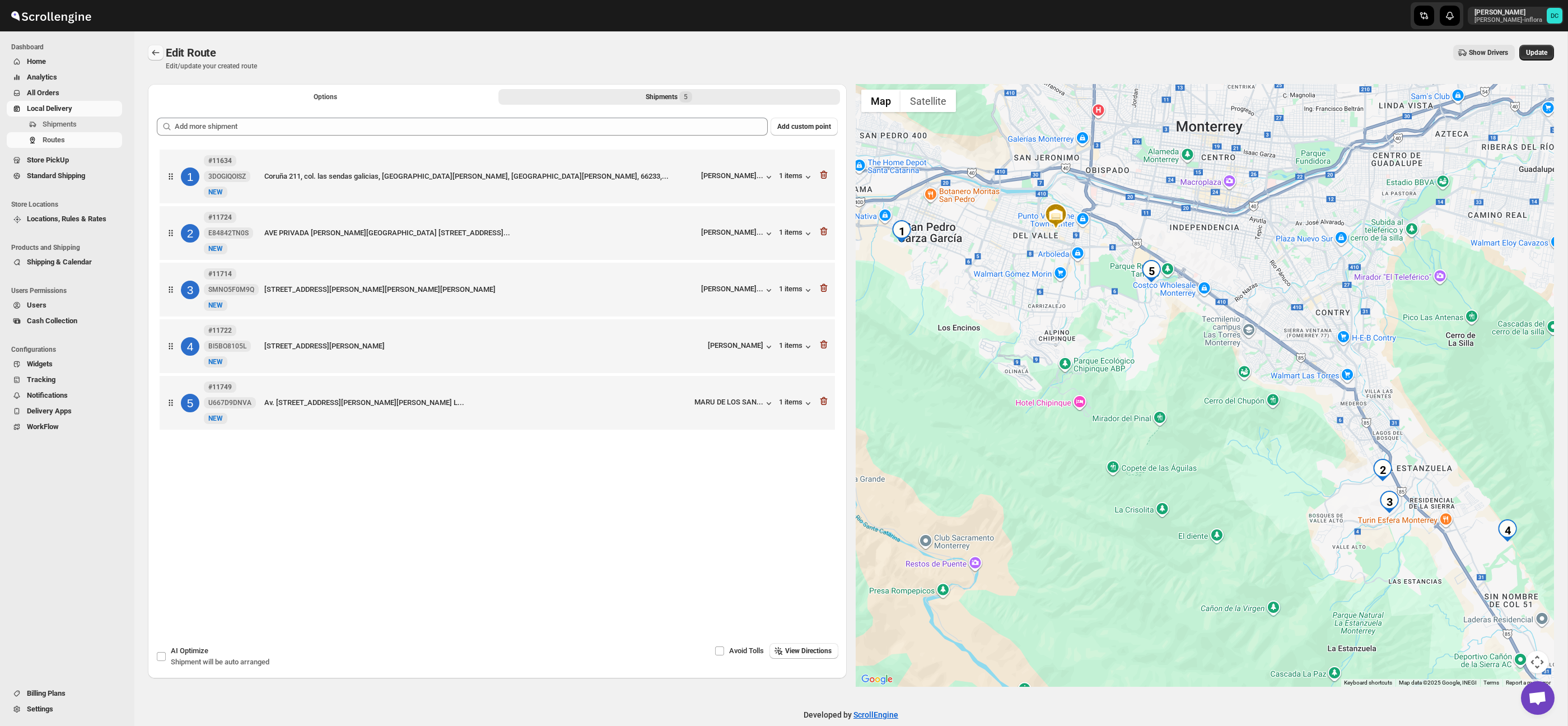
click at [159, 53] on icon "Routes" at bounding box center [155, 52] width 11 height 11
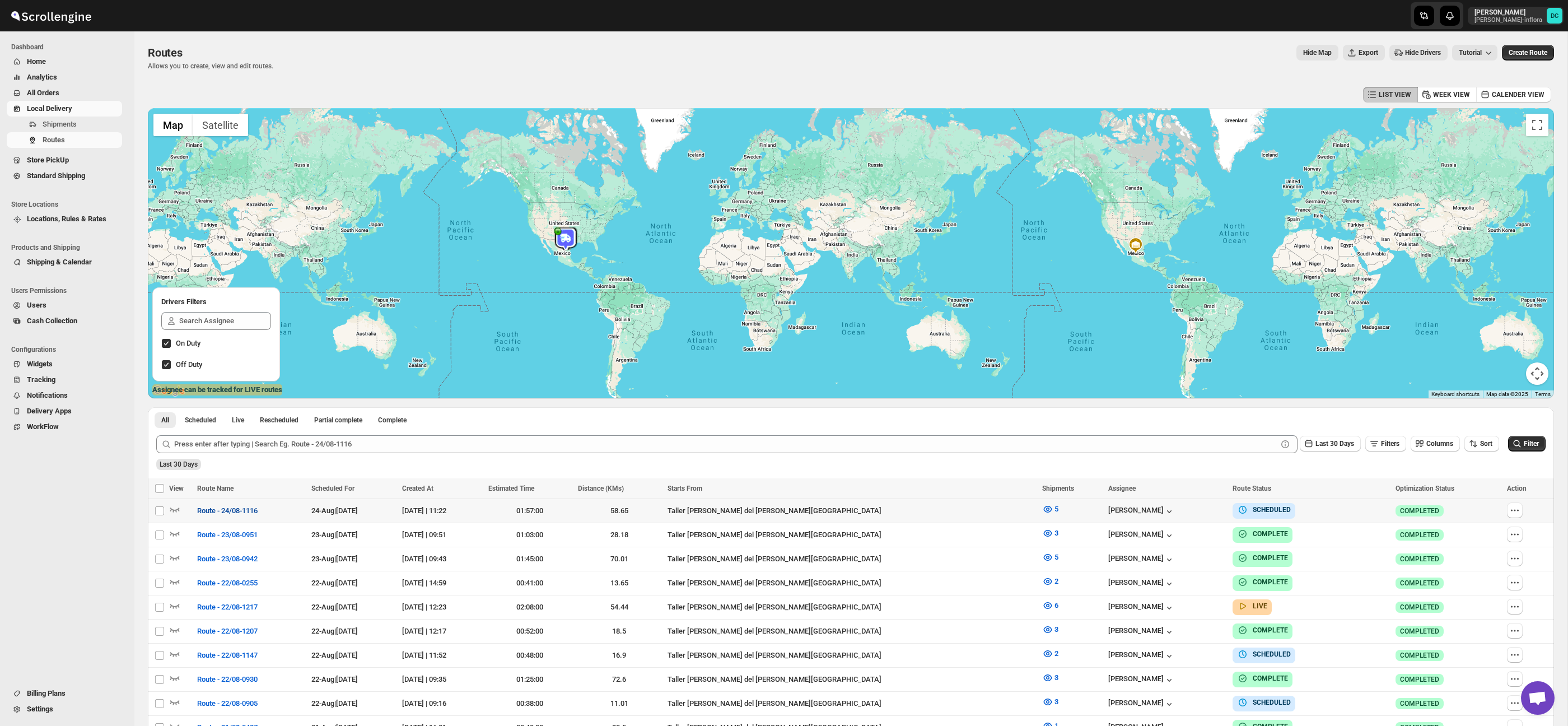
click at [258, 515] on span "Route - 24/08-1116" at bounding box center [228, 510] width 61 height 11
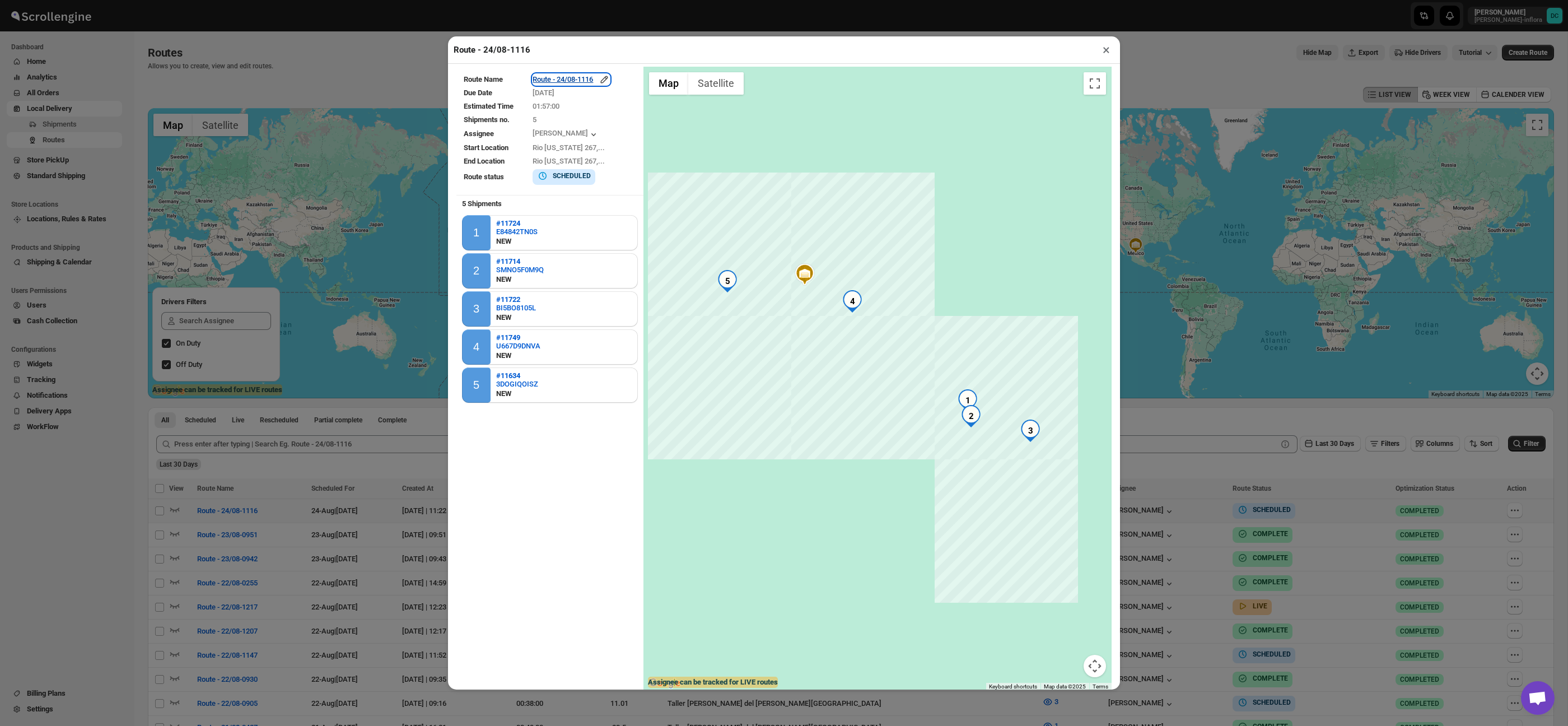
click at [607, 77] on icon "button" at bounding box center [604, 79] width 11 height 11
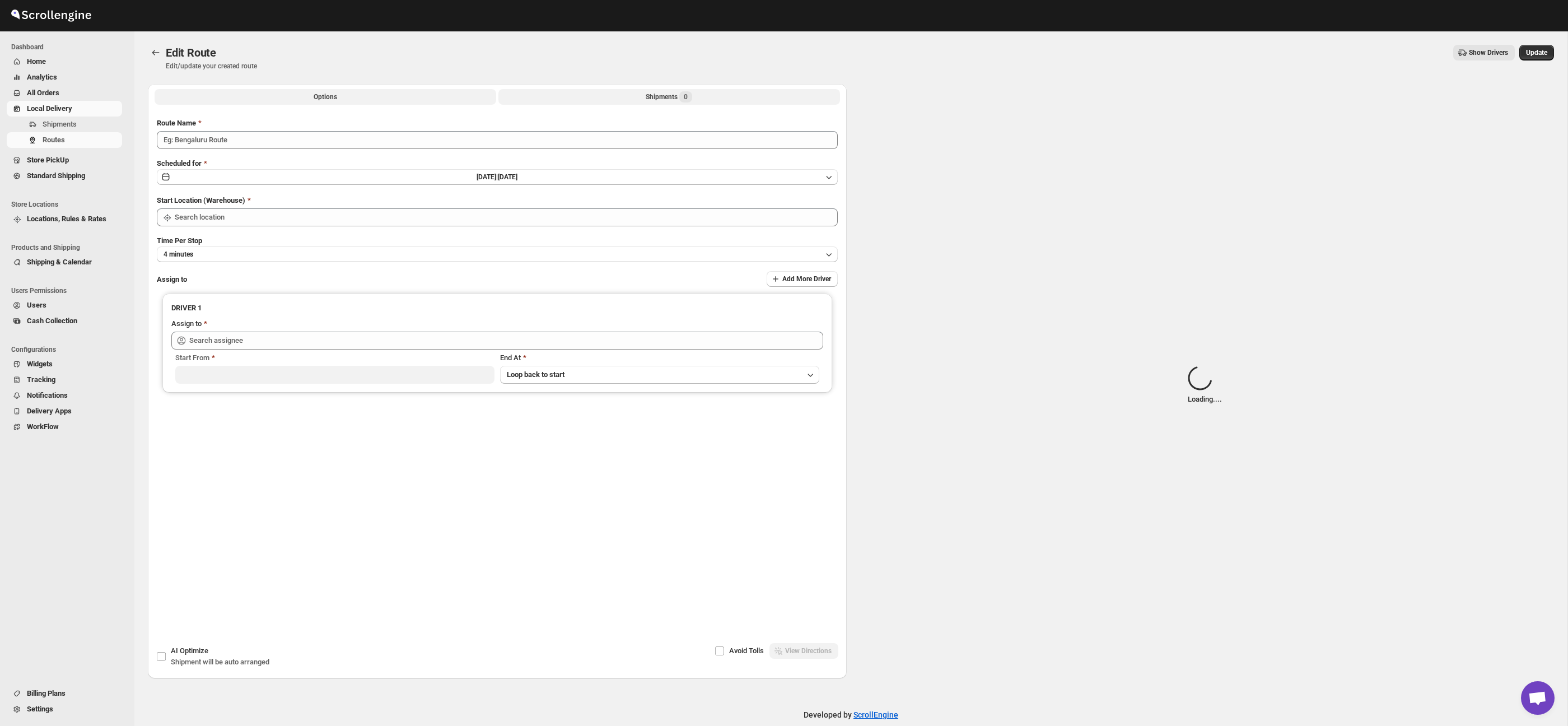
click at [621, 97] on button "Shipments 0" at bounding box center [669, 97] width 342 height 16
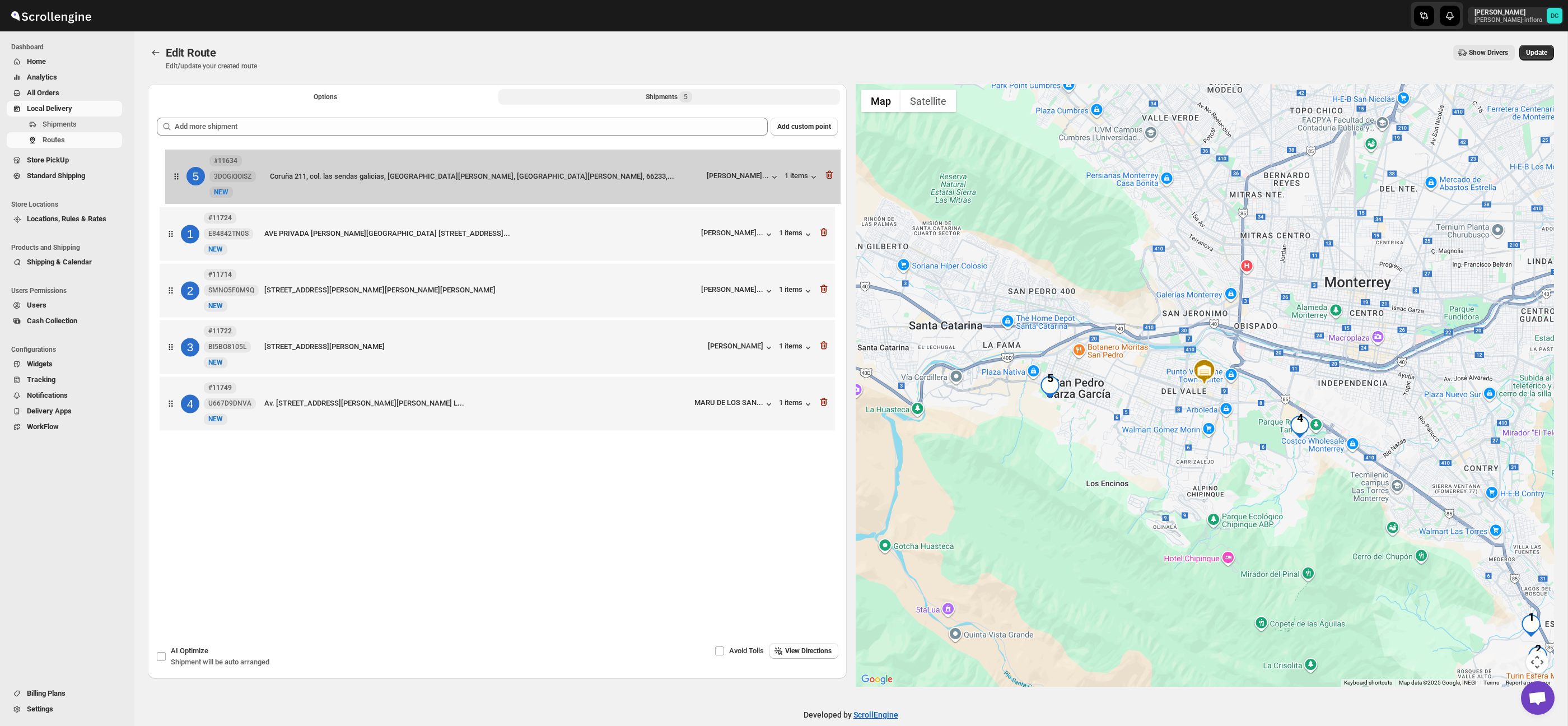
drag, startPoint x: 171, startPoint y: 413, endPoint x: 177, endPoint y: 180, distance: 233.1
click at [177, 180] on div "1 #11724 E84842TN0S [GEOGRAPHIC_DATA] PRIVADA [PERSON_NAME][GEOGRAPHIC_DATA] [S…" at bounding box center [497, 291] width 681 height 289
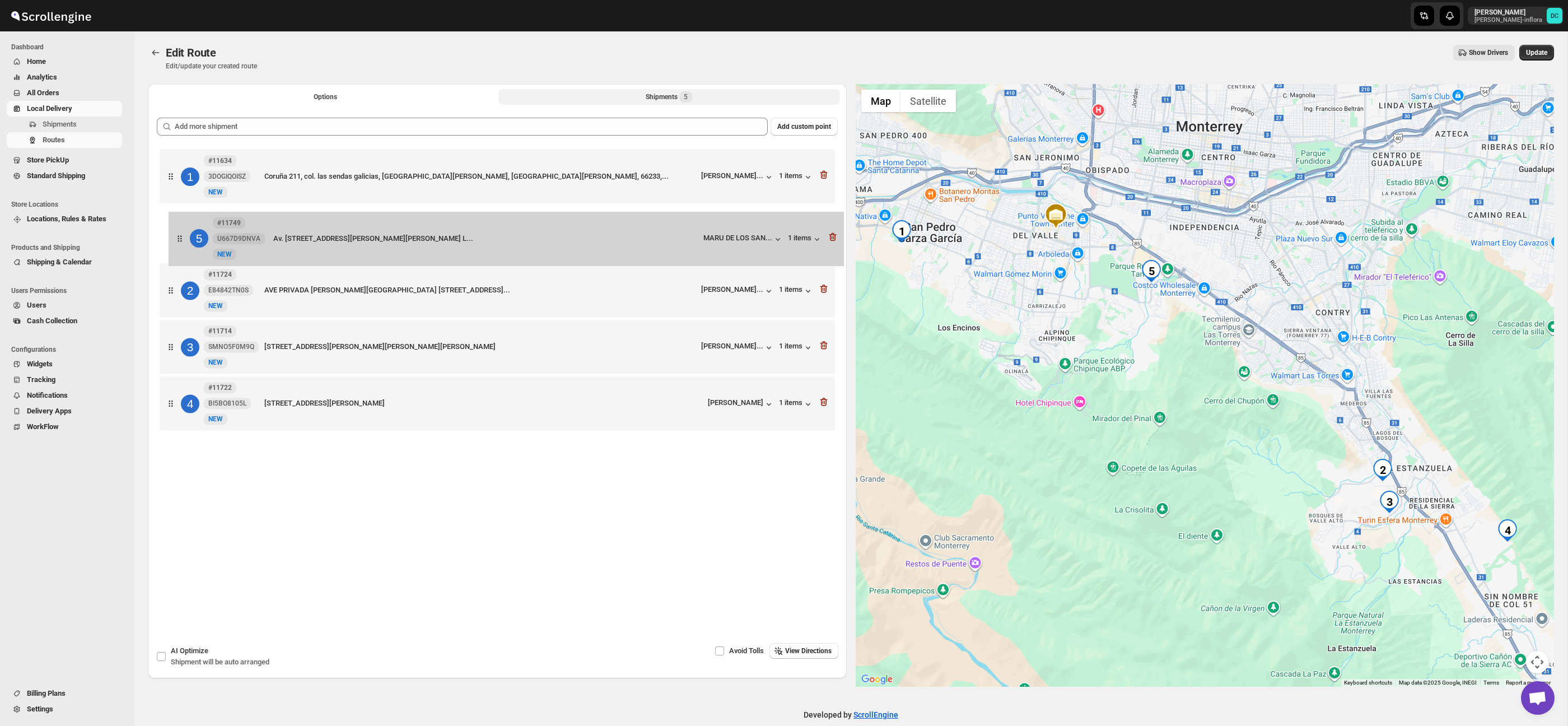
drag, startPoint x: 174, startPoint y: 416, endPoint x: 183, endPoint y: 245, distance: 171.2
click at [183, 245] on div "[STREET_ADDRESS] las sendas galicias, [GEOGRAPHIC_DATA][PERSON_NAME], [GEOGRAPH…" at bounding box center [497, 291] width 681 height 289
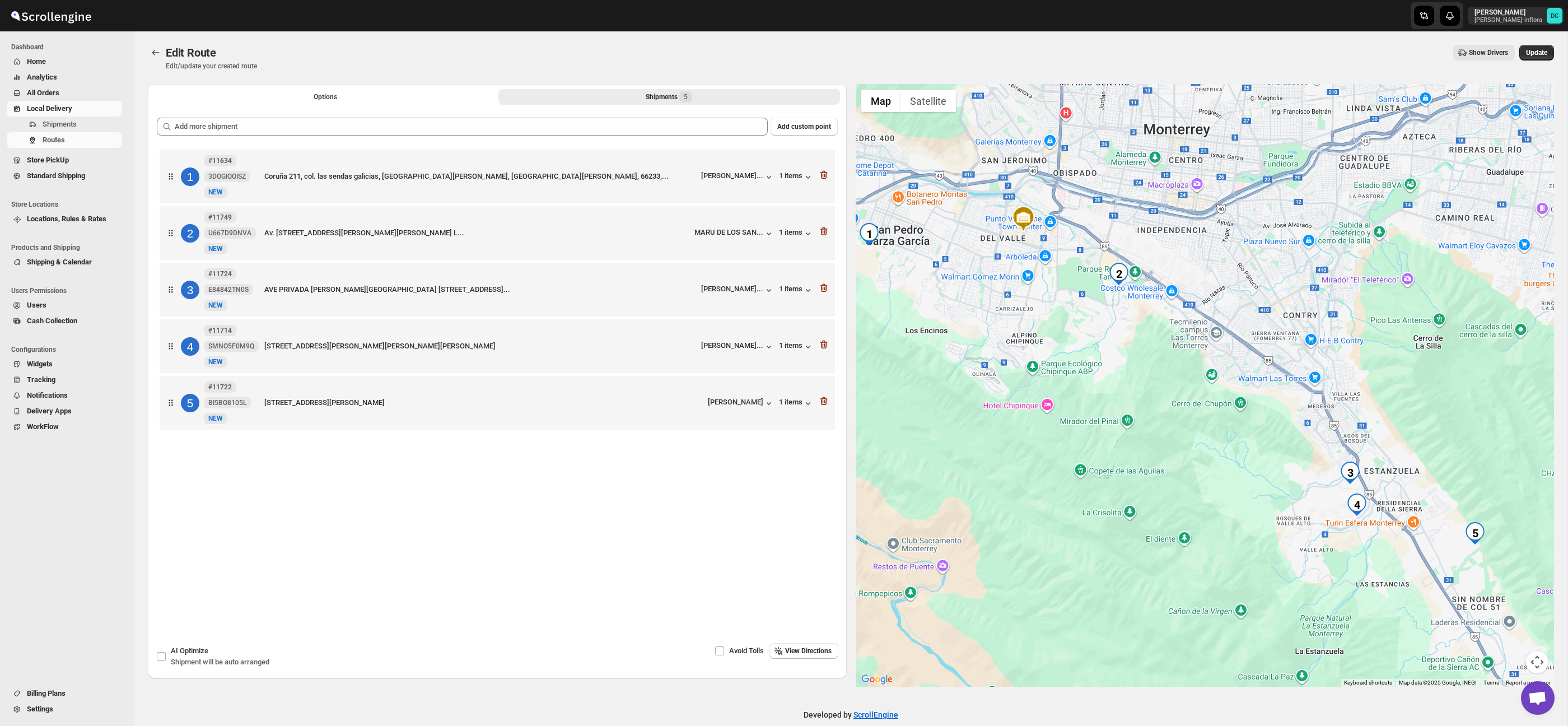
drag, startPoint x: 1276, startPoint y: 488, endPoint x: 1235, endPoint y: 492, distance: 41.2
click at [1235, 492] on div at bounding box center [1206, 385] width 699 height 603
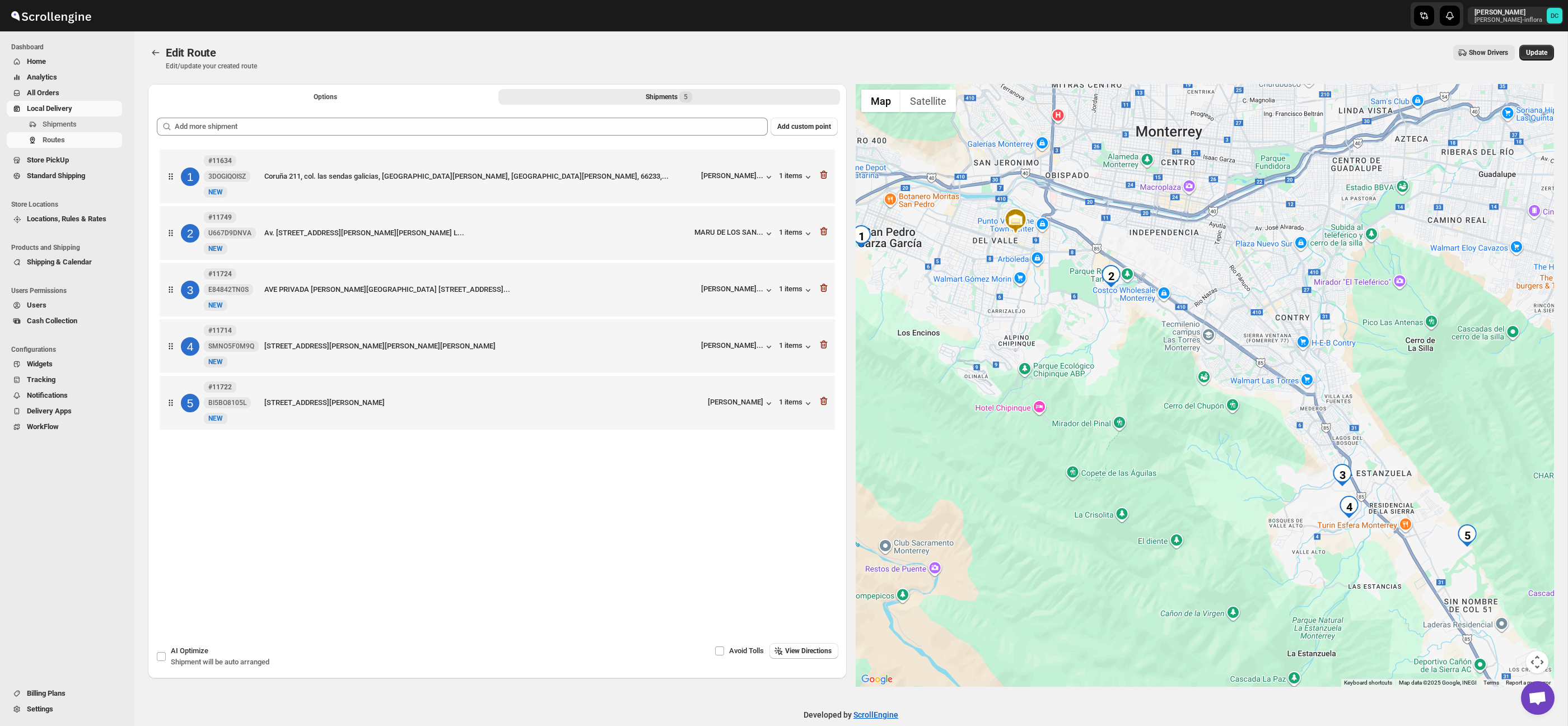
click at [1544, 44] on div "Edit Route. This page is ready Edit Route Edit/update your created route Show D…" at bounding box center [851, 58] width 1407 height 53
click at [1542, 51] on span "Update" at bounding box center [1537, 52] width 21 height 9
